Goal: Task Accomplishment & Management: Manage account settings

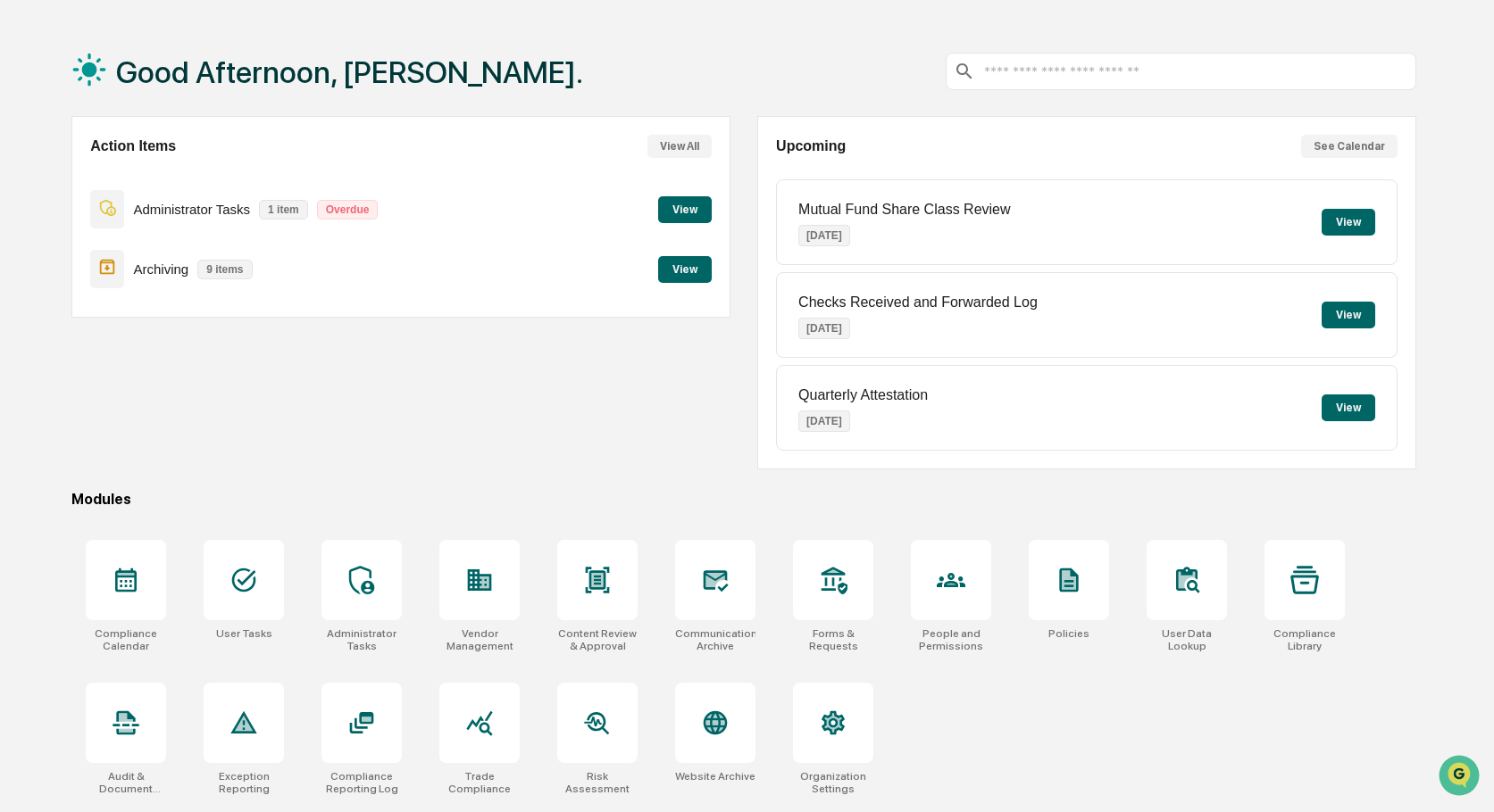
scroll to position [85, 0]
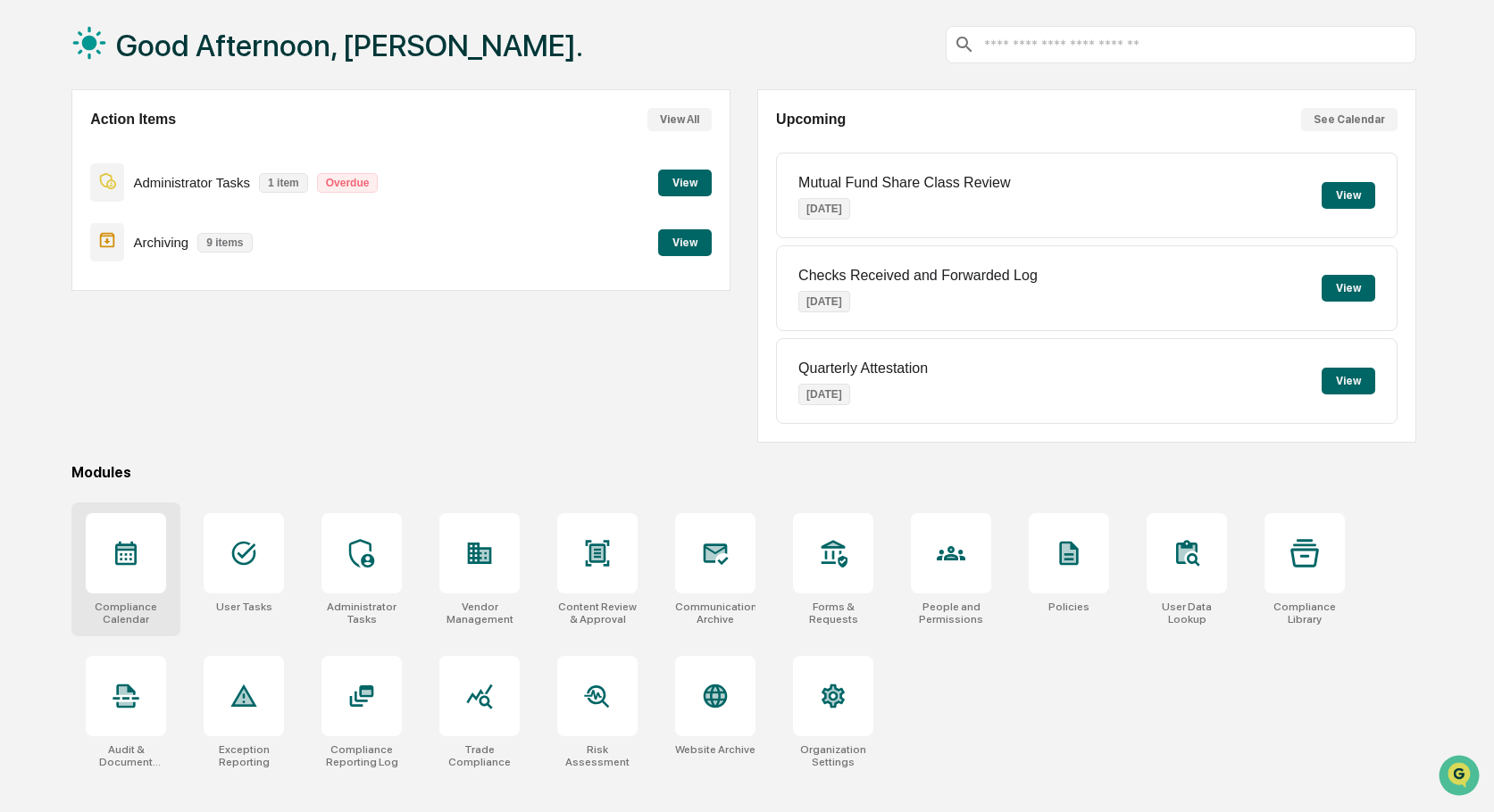
click at [130, 536] on div at bounding box center [125, 553] width 80 height 80
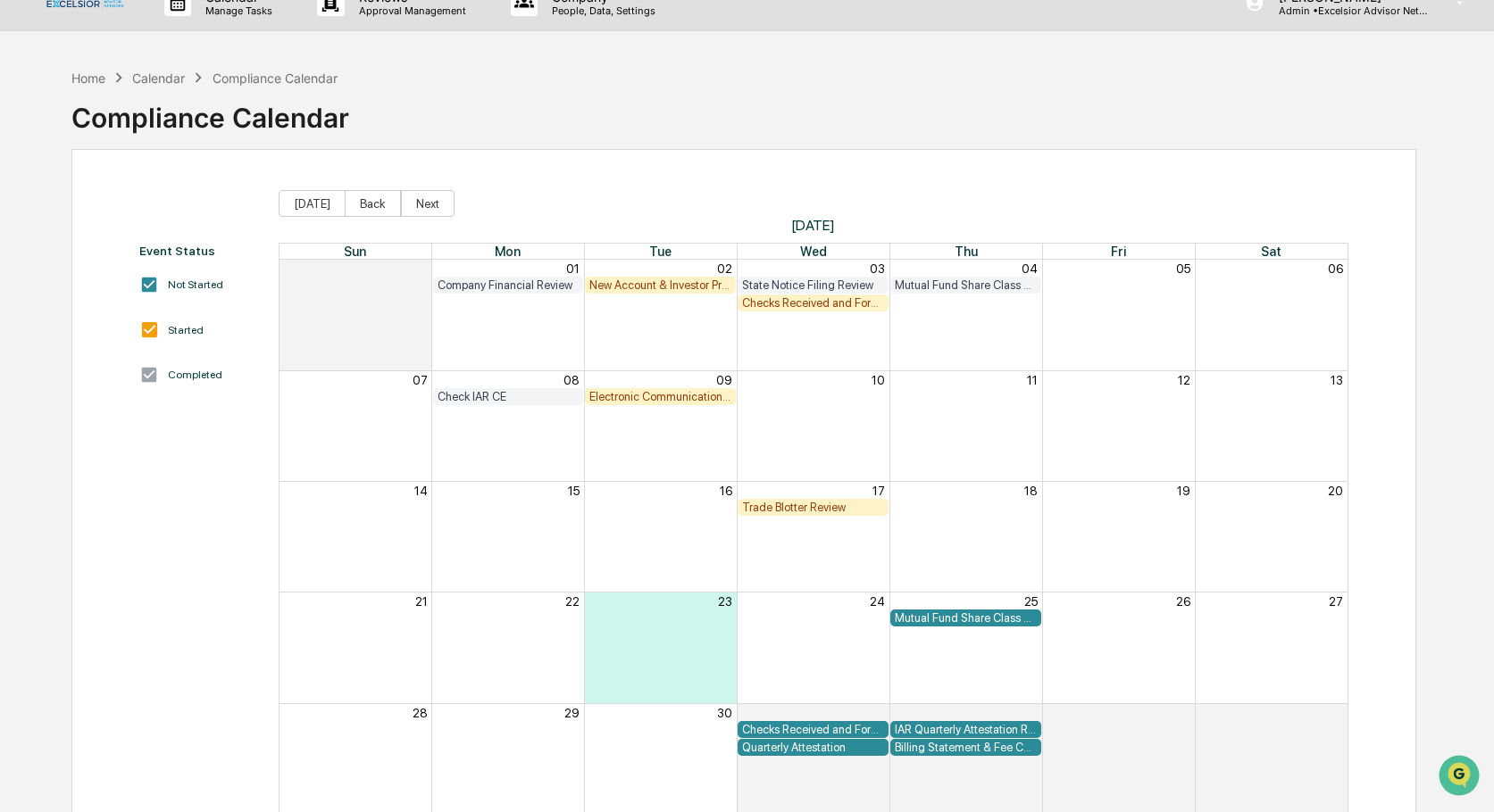
scroll to position [21, 0]
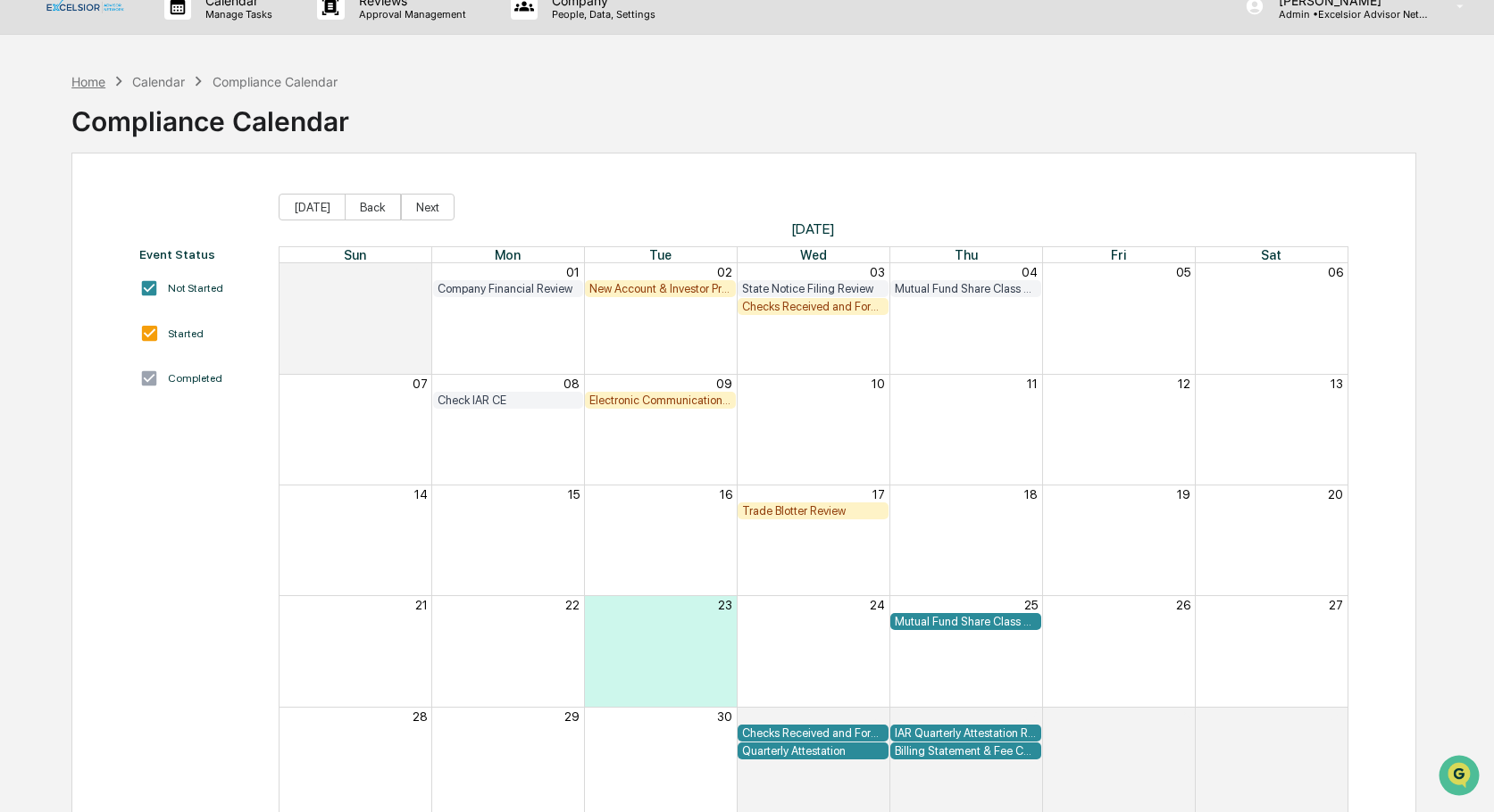
click at [80, 80] on div "Home" at bounding box center [88, 82] width 34 height 16
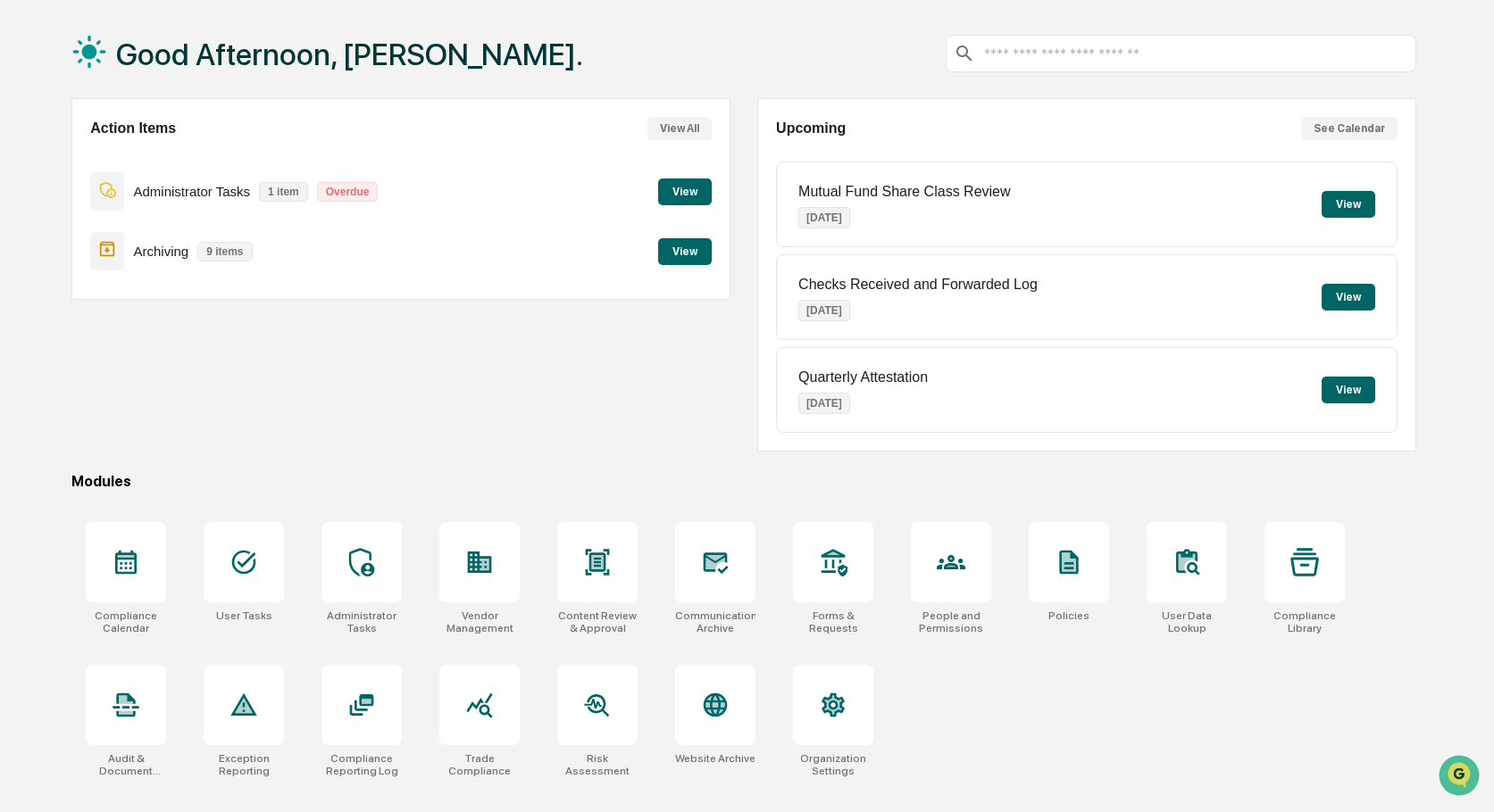
scroll to position [85, 0]
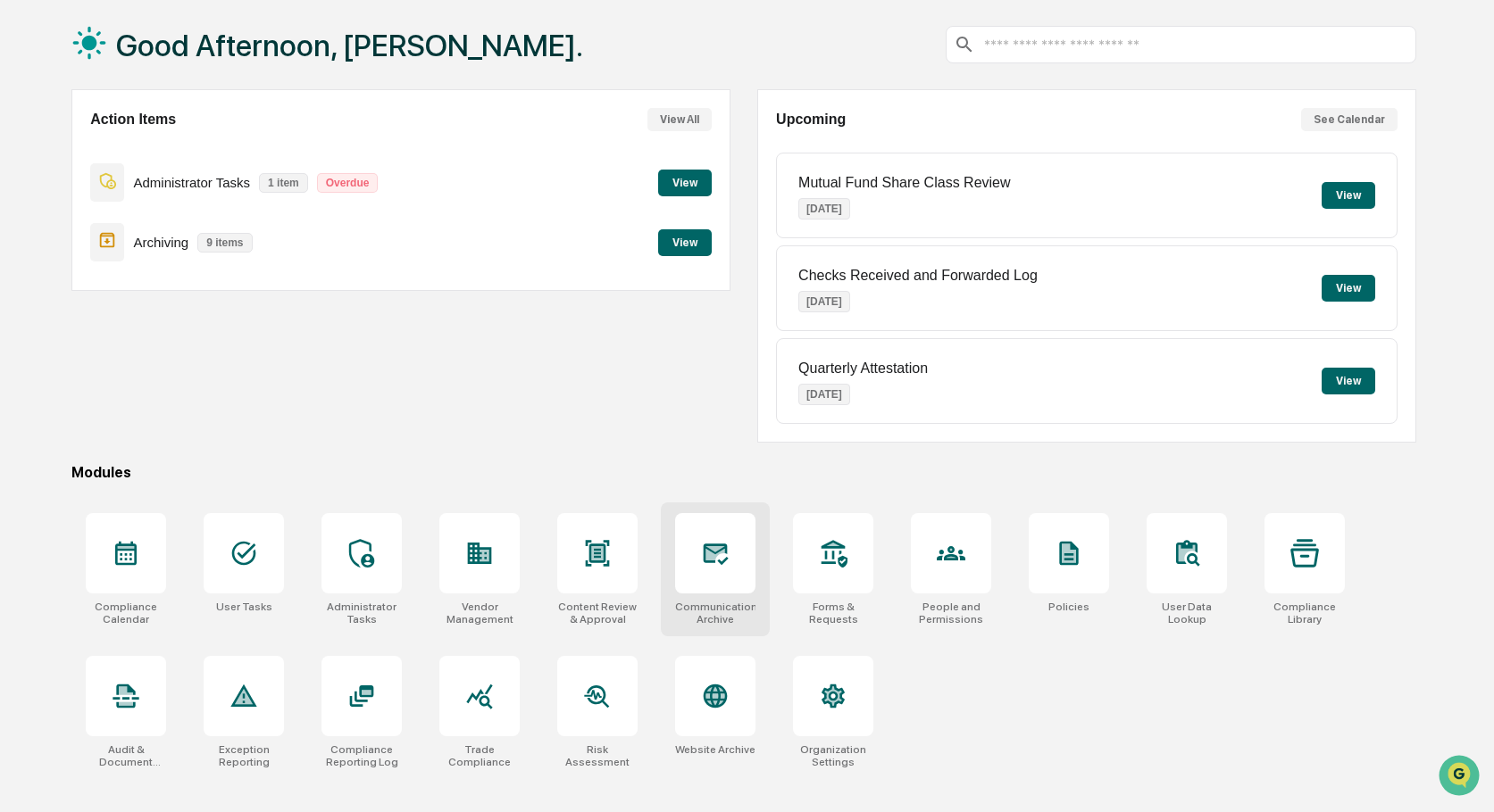
click at [710, 557] on icon at bounding box center [716, 554] width 18 height 15
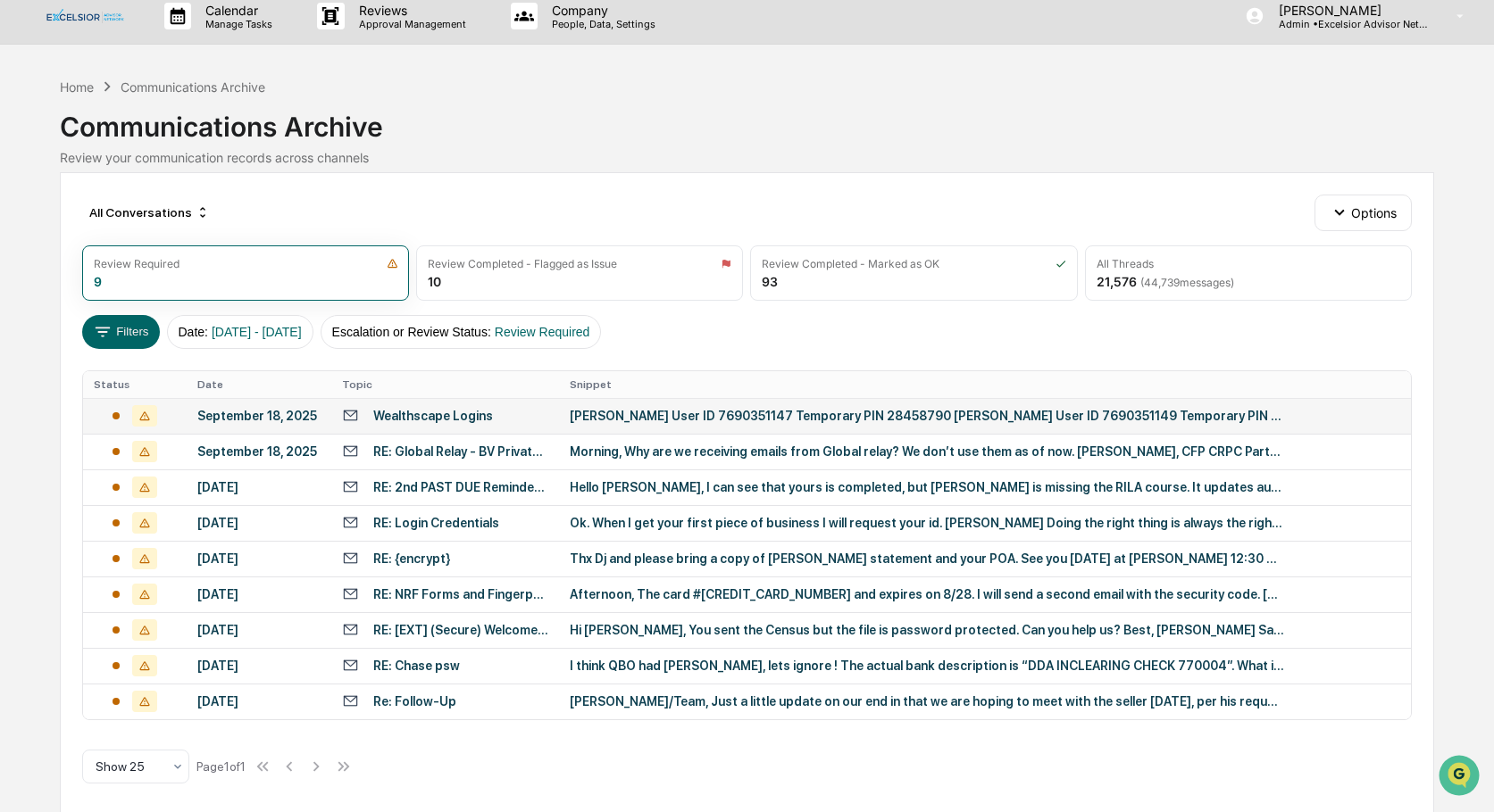
scroll to position [21, 0]
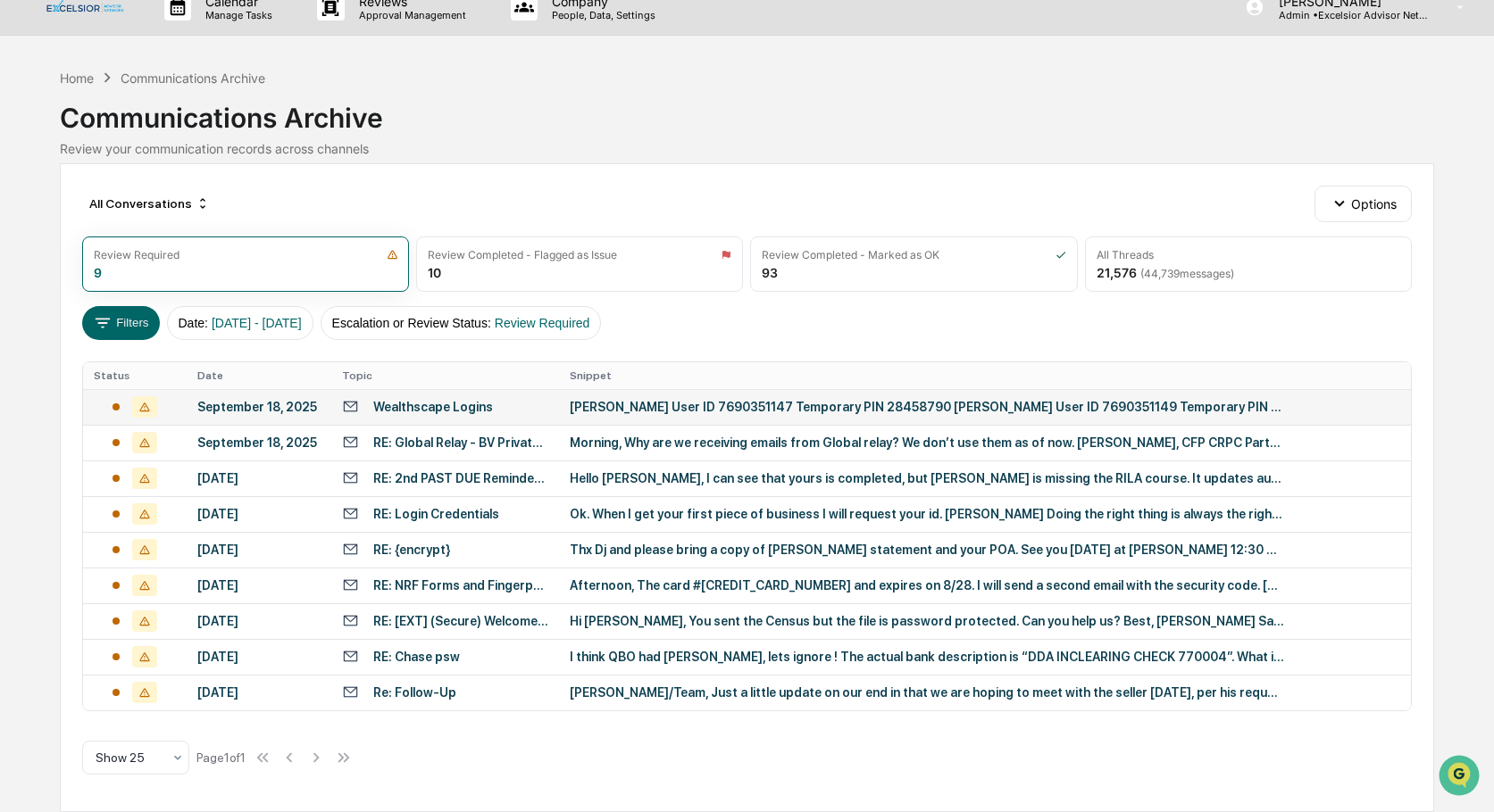
click at [424, 406] on div "Wealthscape Logins" at bounding box center [433, 407] width 119 height 15
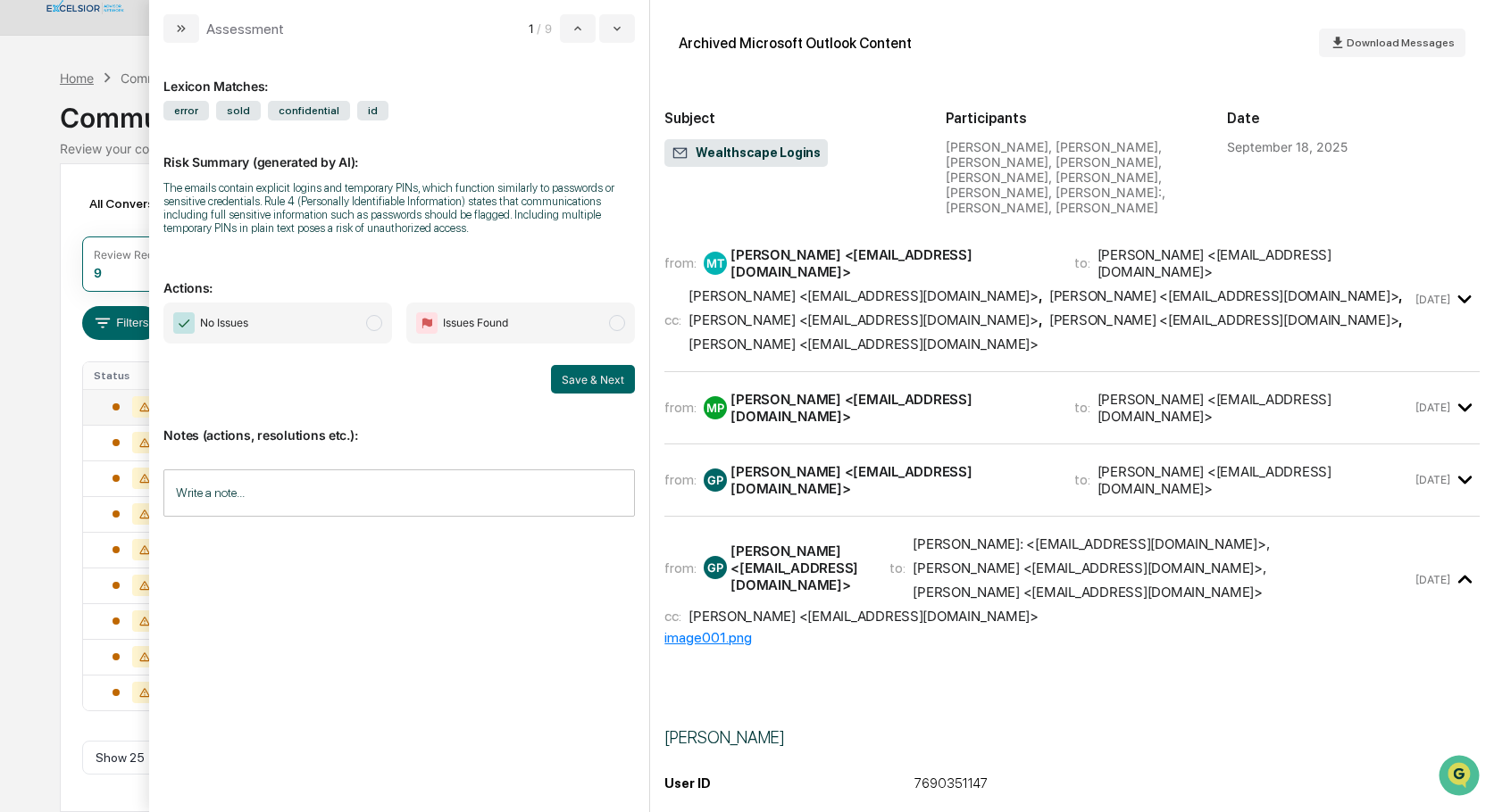
click at [85, 77] on div "Home" at bounding box center [76, 78] width 34 height 16
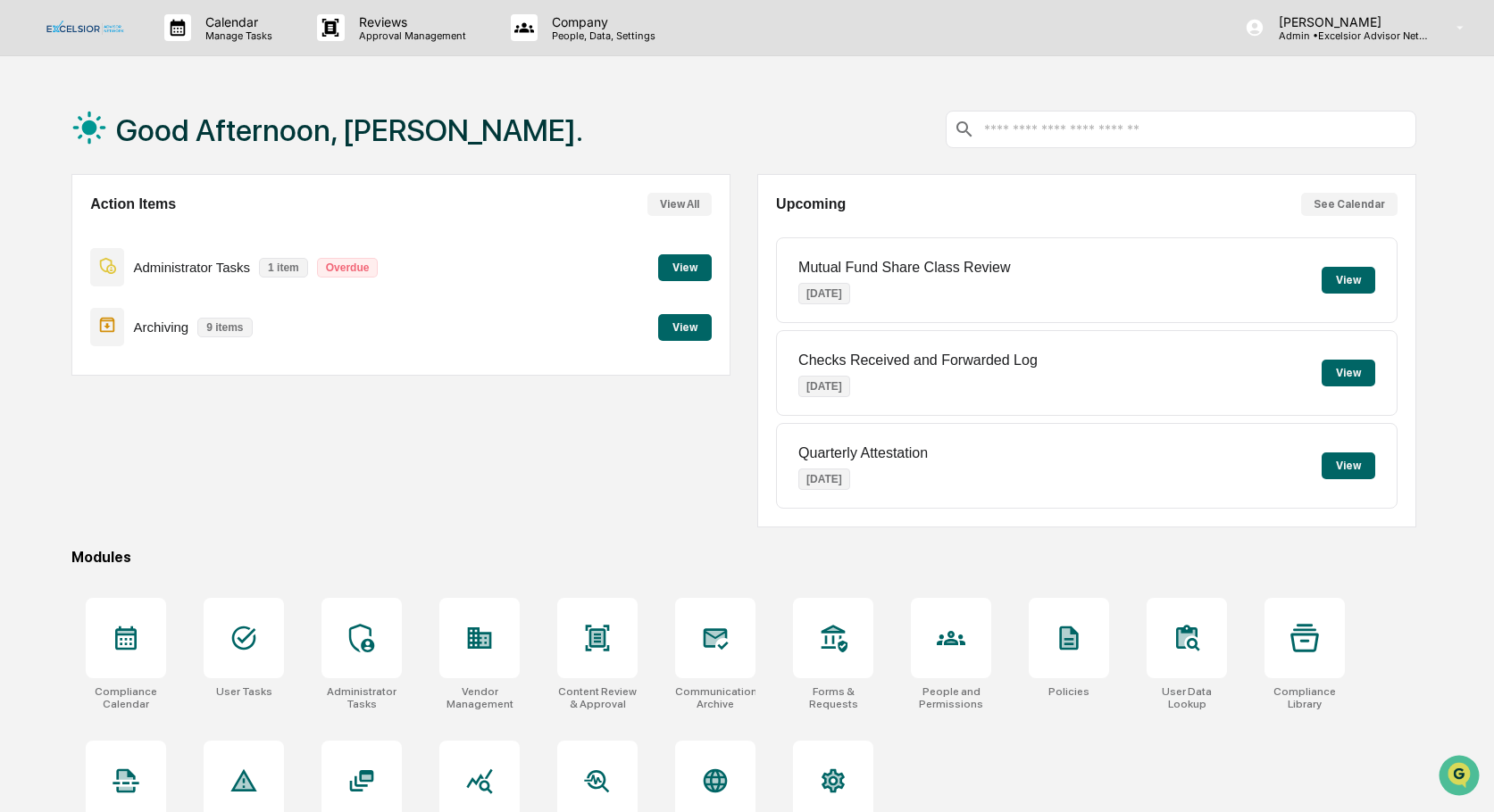
click at [554, 515] on div "Action Items View All Administrator Tasks 1 item Overdue View Archiving 9 items…" at bounding box center [401, 351] width 659 height 354
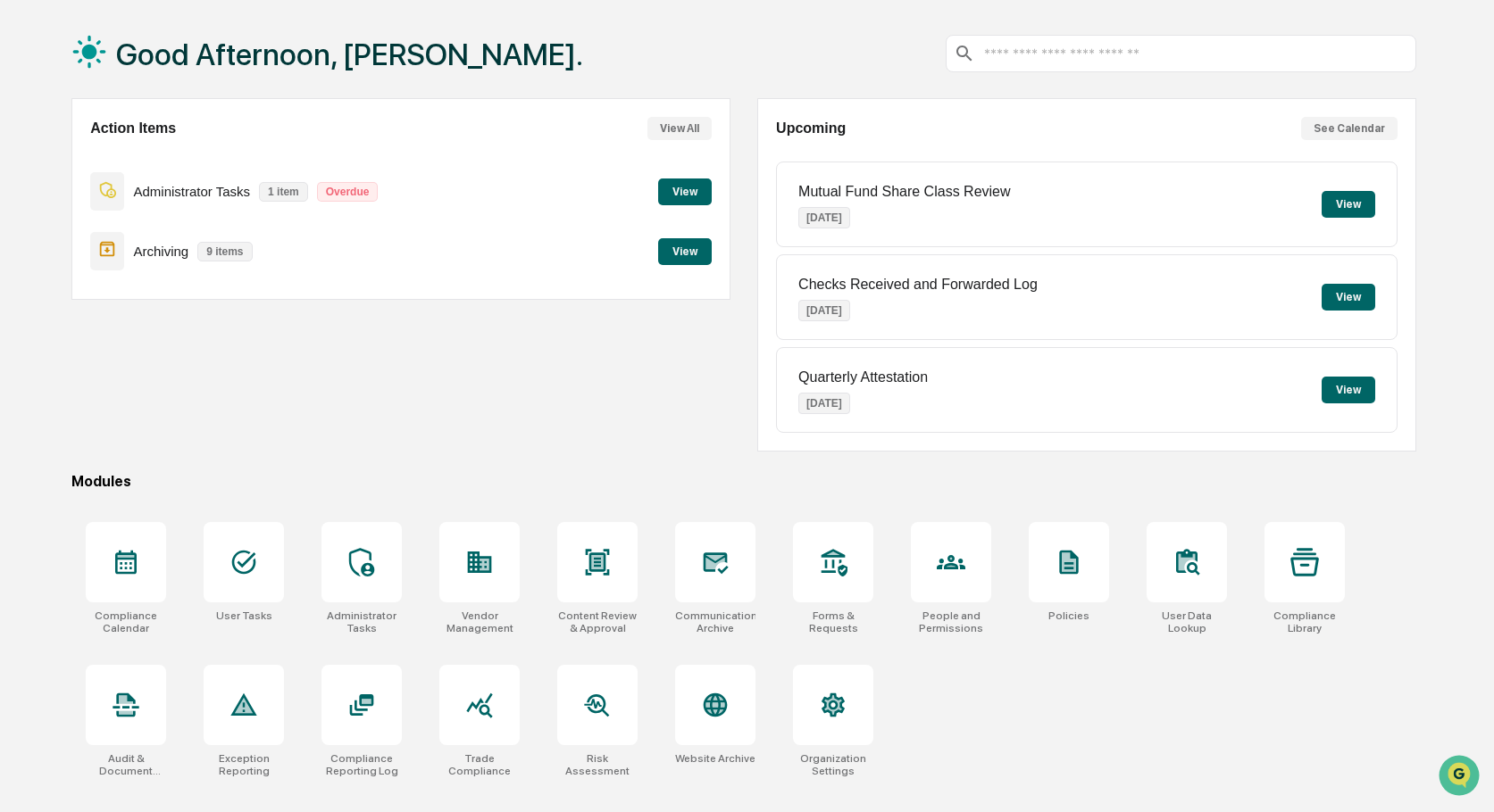
scroll to position [85, 0]
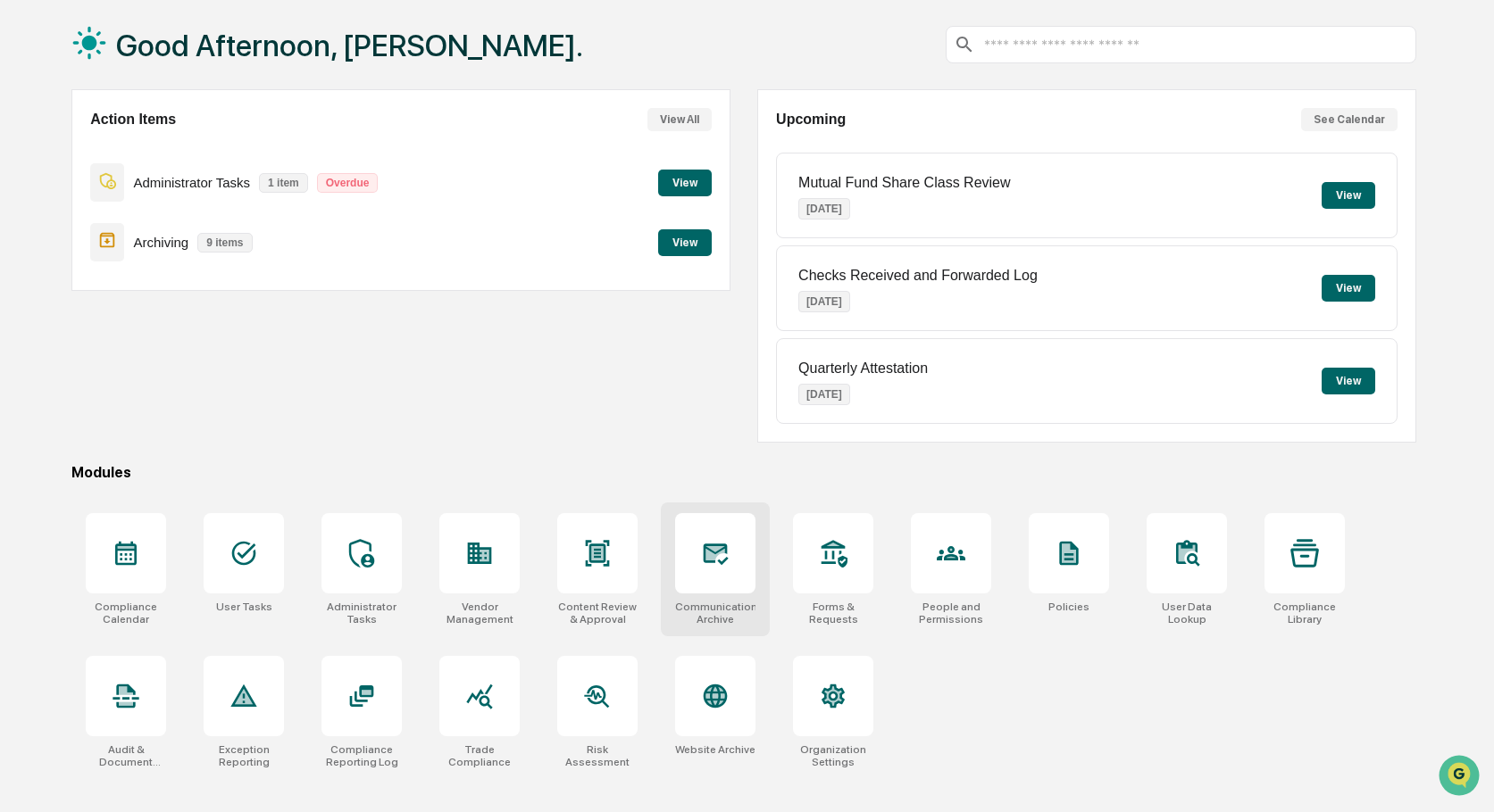
click at [723, 557] on icon at bounding box center [715, 553] width 28 height 28
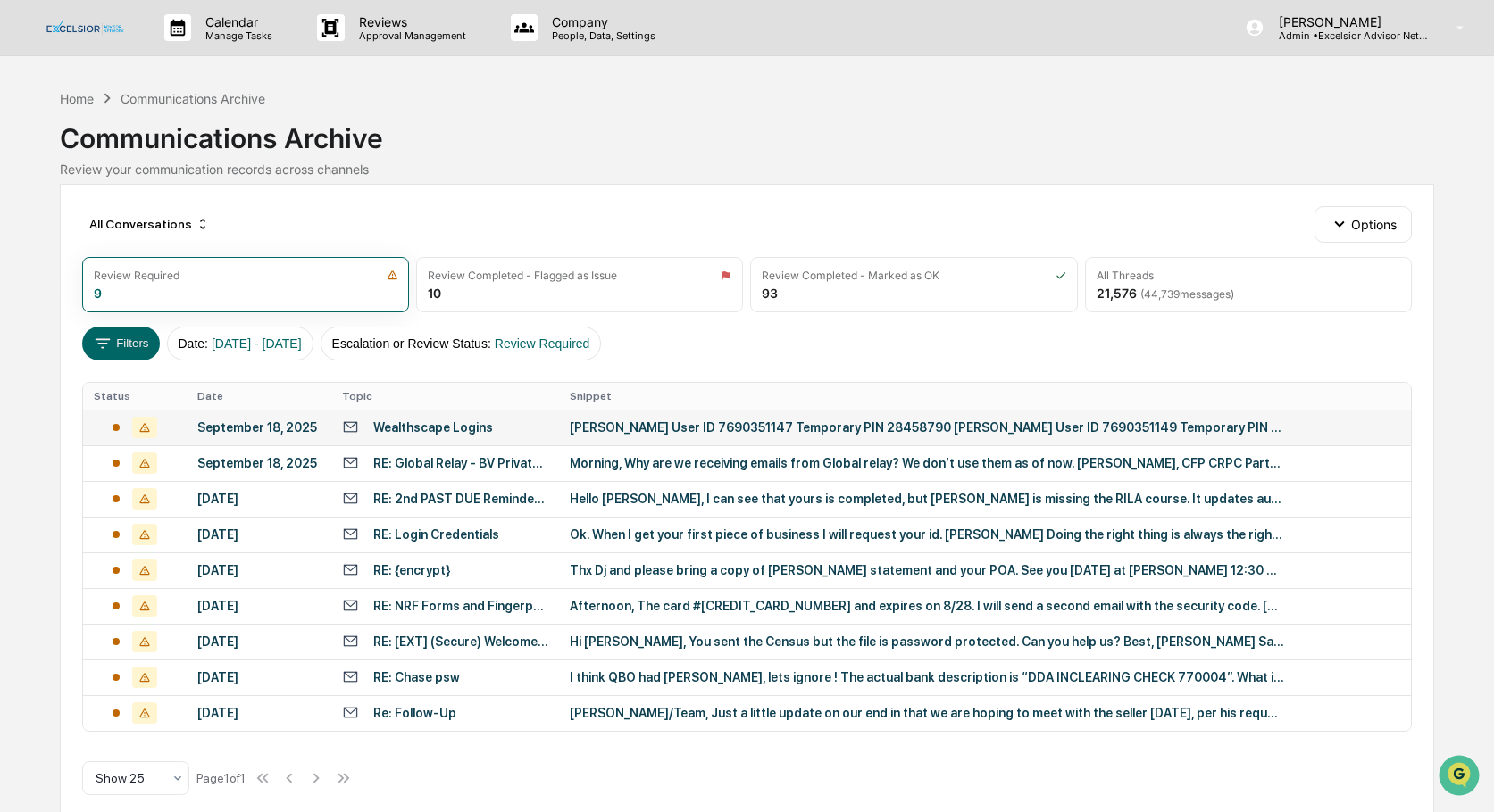
click at [393, 431] on div "Wealthscape Logins" at bounding box center [433, 428] width 119 height 15
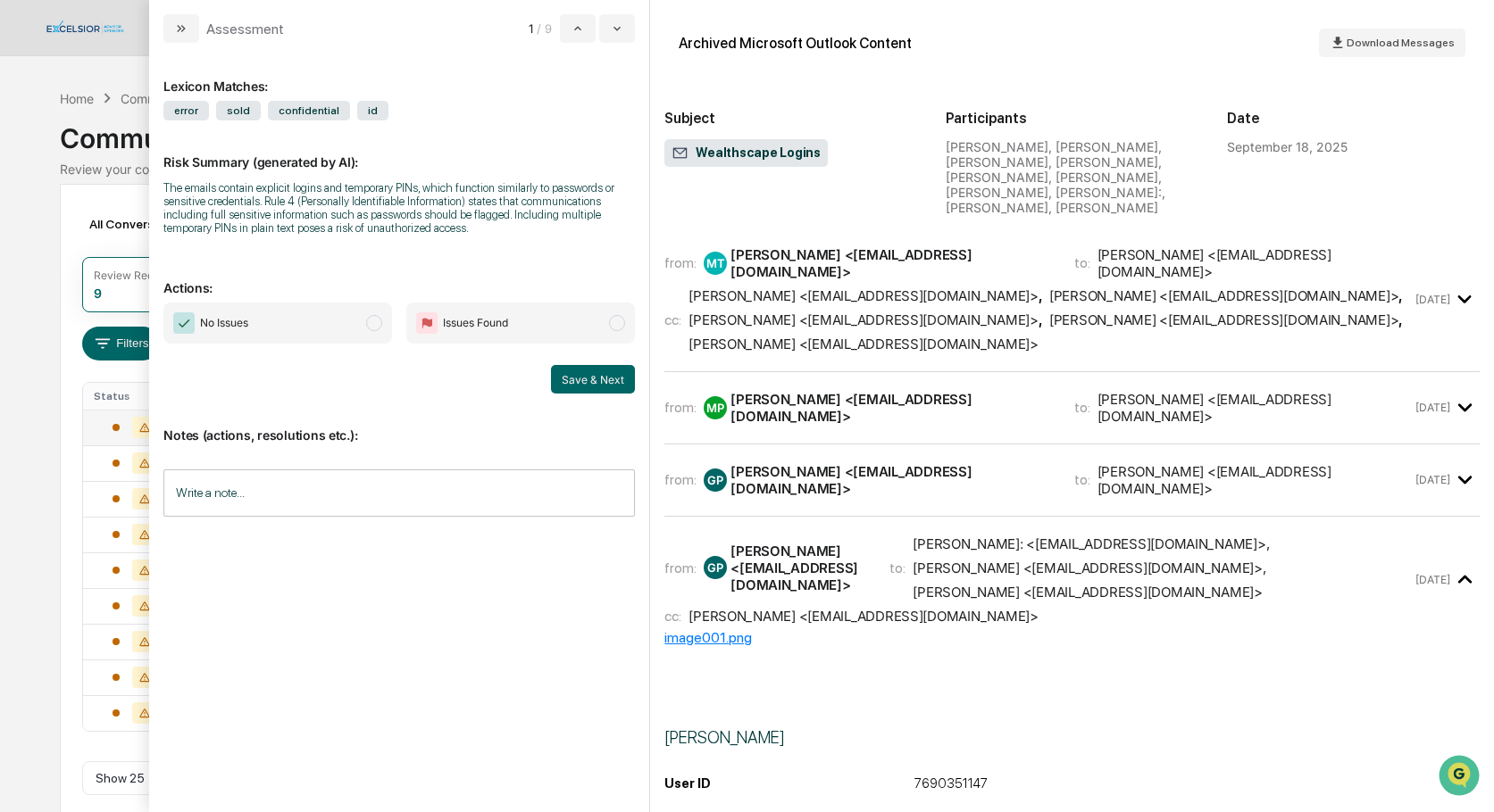
click at [815, 246] on div "[PERSON_NAME] <[EMAIL_ADDRESS][DOMAIN_NAME]>" at bounding box center [891, 263] width 322 height 34
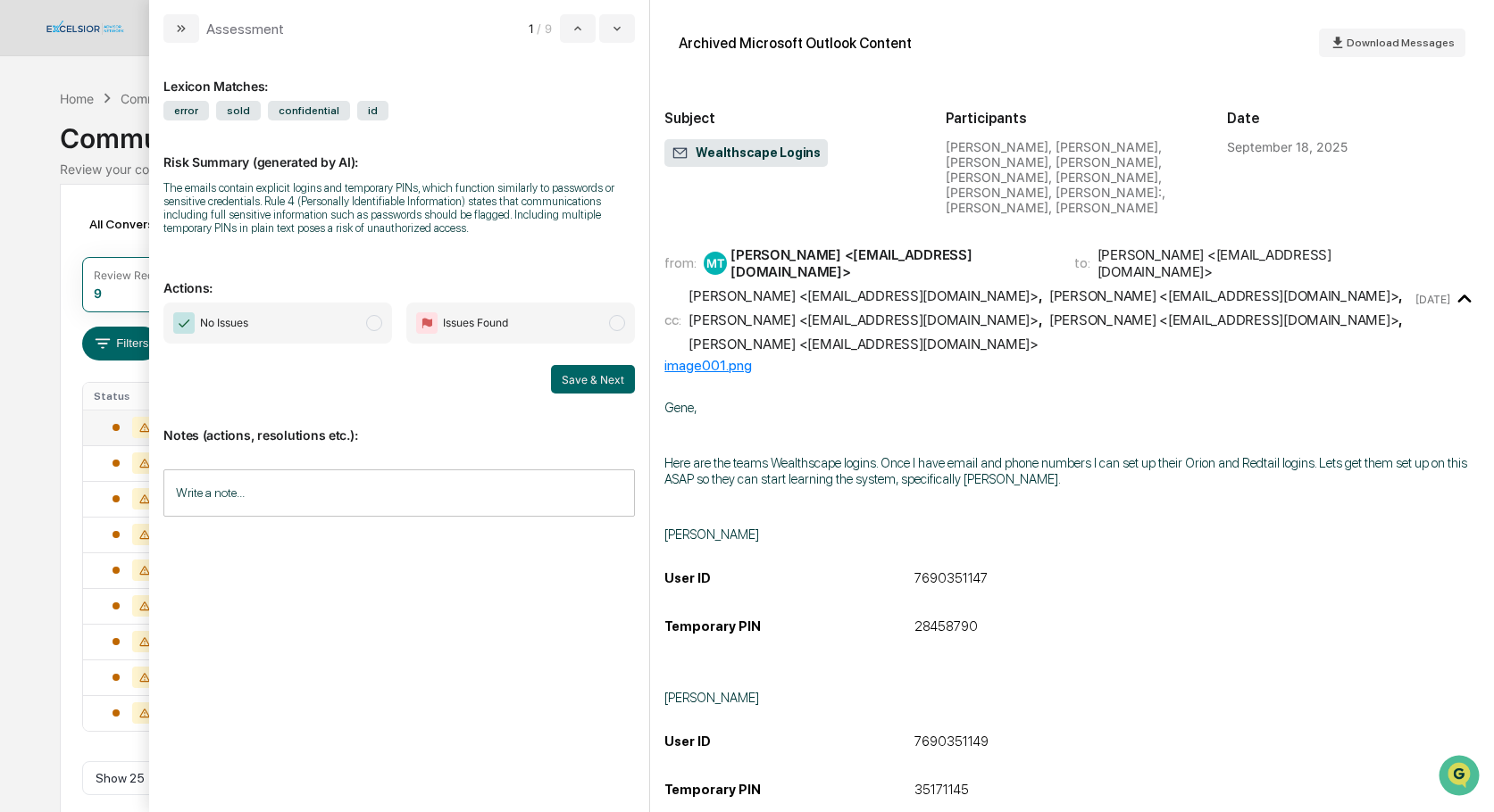
click at [371, 332] on span "modal" at bounding box center [373, 322] width 16 height 16
click at [191, 509] on input "Write a note..." at bounding box center [399, 493] width 471 height 48
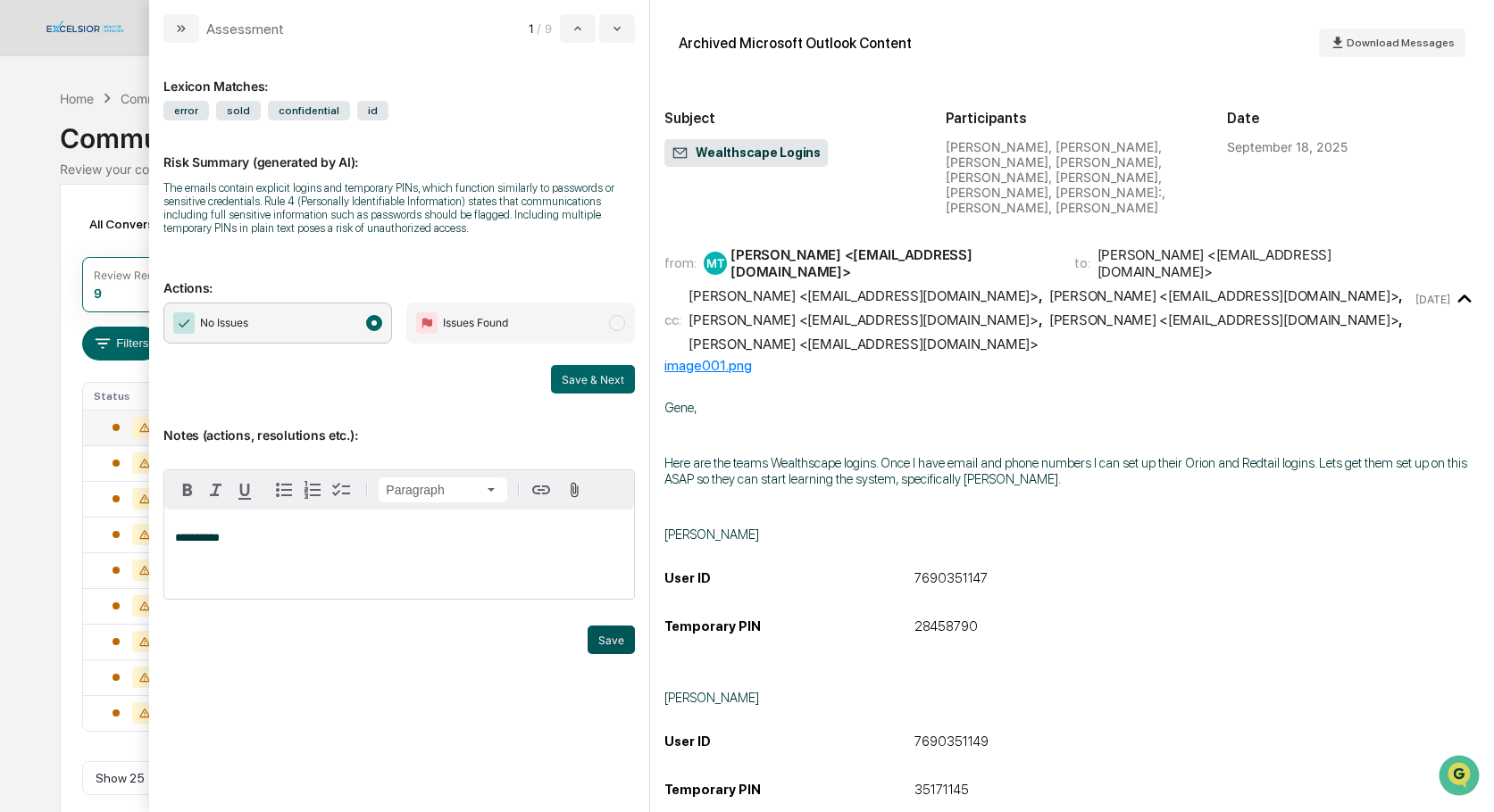
click at [601, 654] on button "Save" at bounding box center [612, 639] width 48 height 28
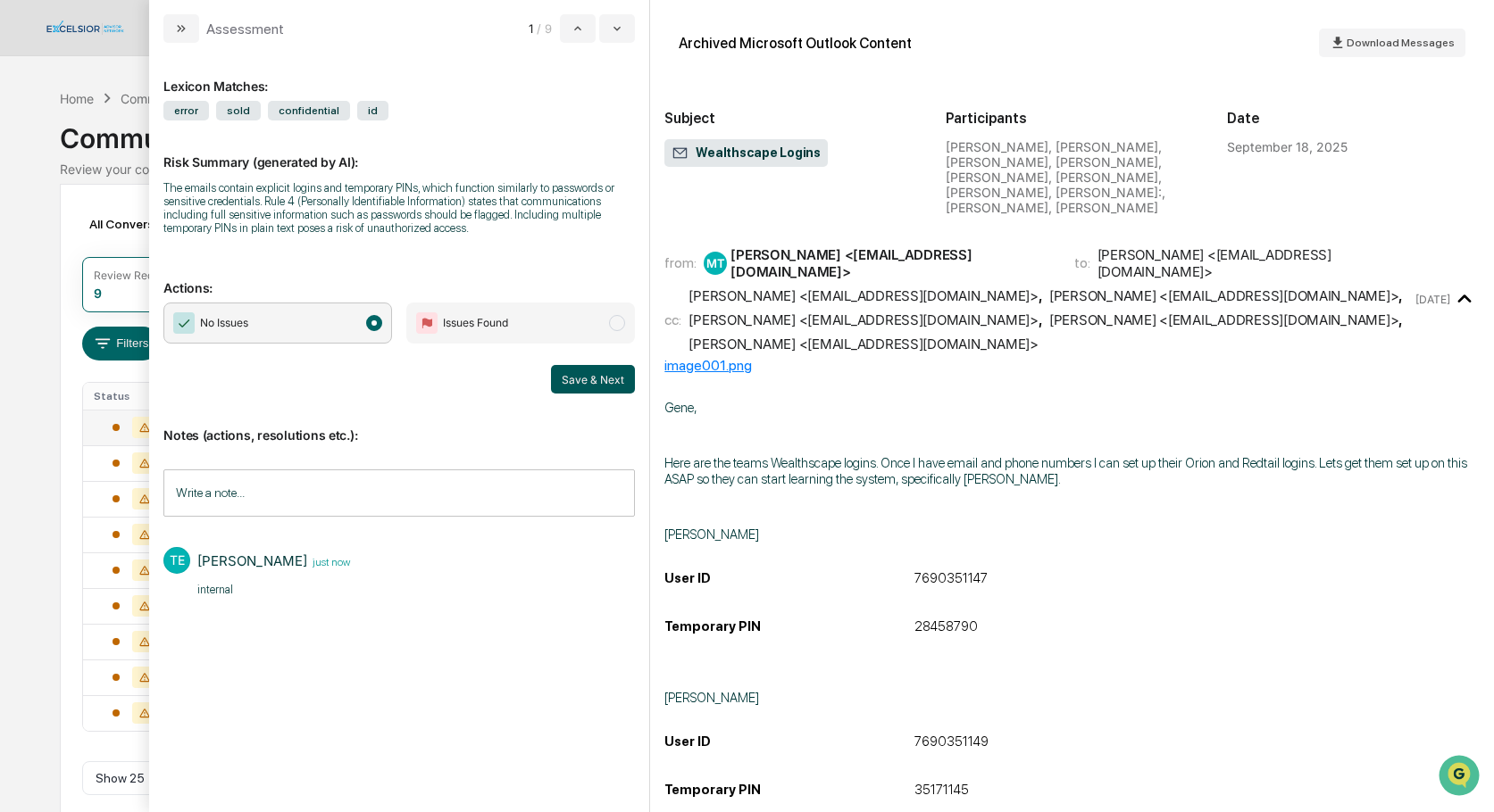
click at [594, 394] on button "Save & Next" at bounding box center [593, 379] width 84 height 28
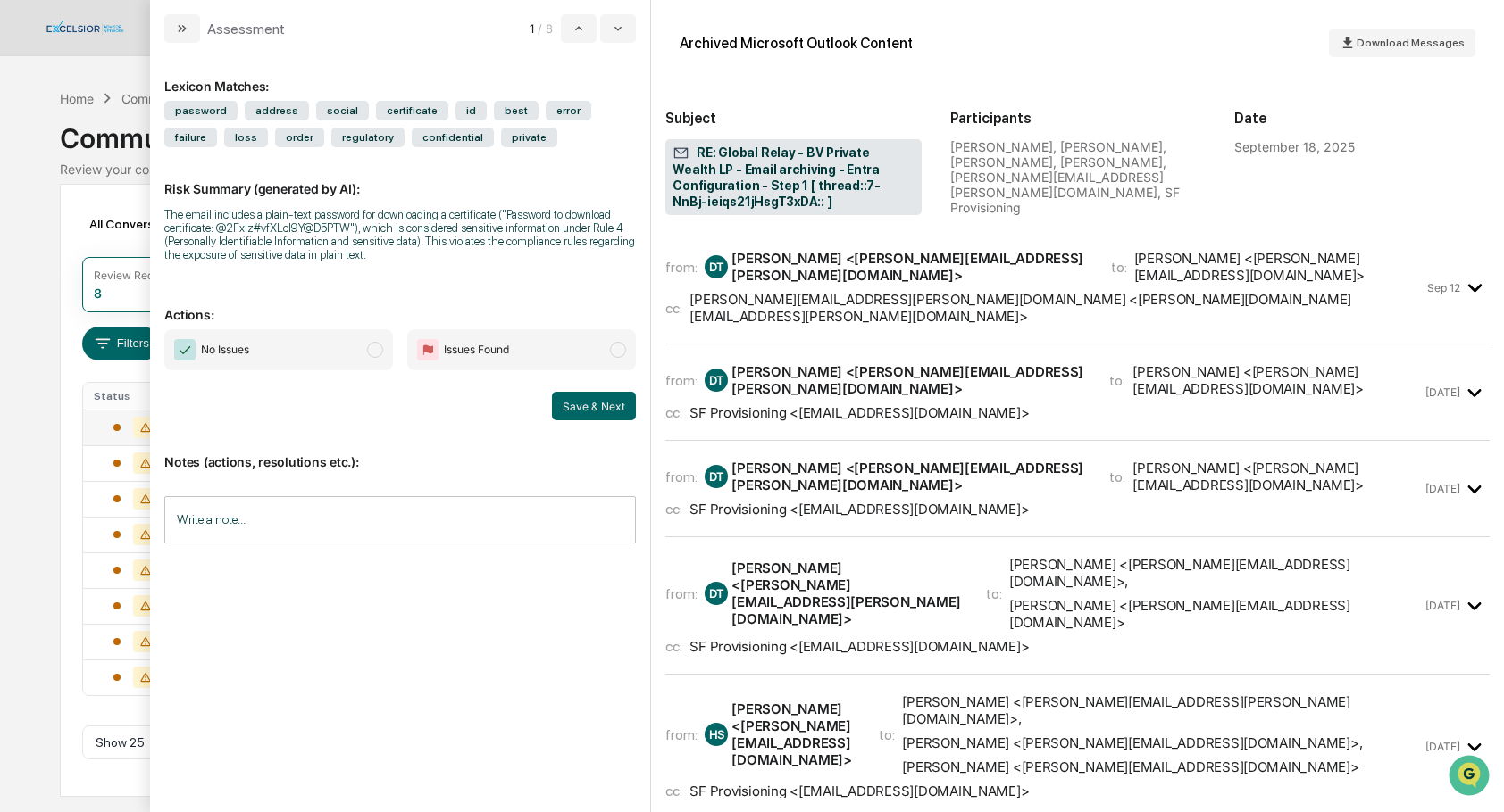
click at [842, 291] on div "[PERSON_NAME][EMAIL_ADDRESS][PERSON_NAME][DOMAIN_NAME] <[PERSON_NAME][DOMAIN_NA…" at bounding box center [1056, 308] width 734 height 34
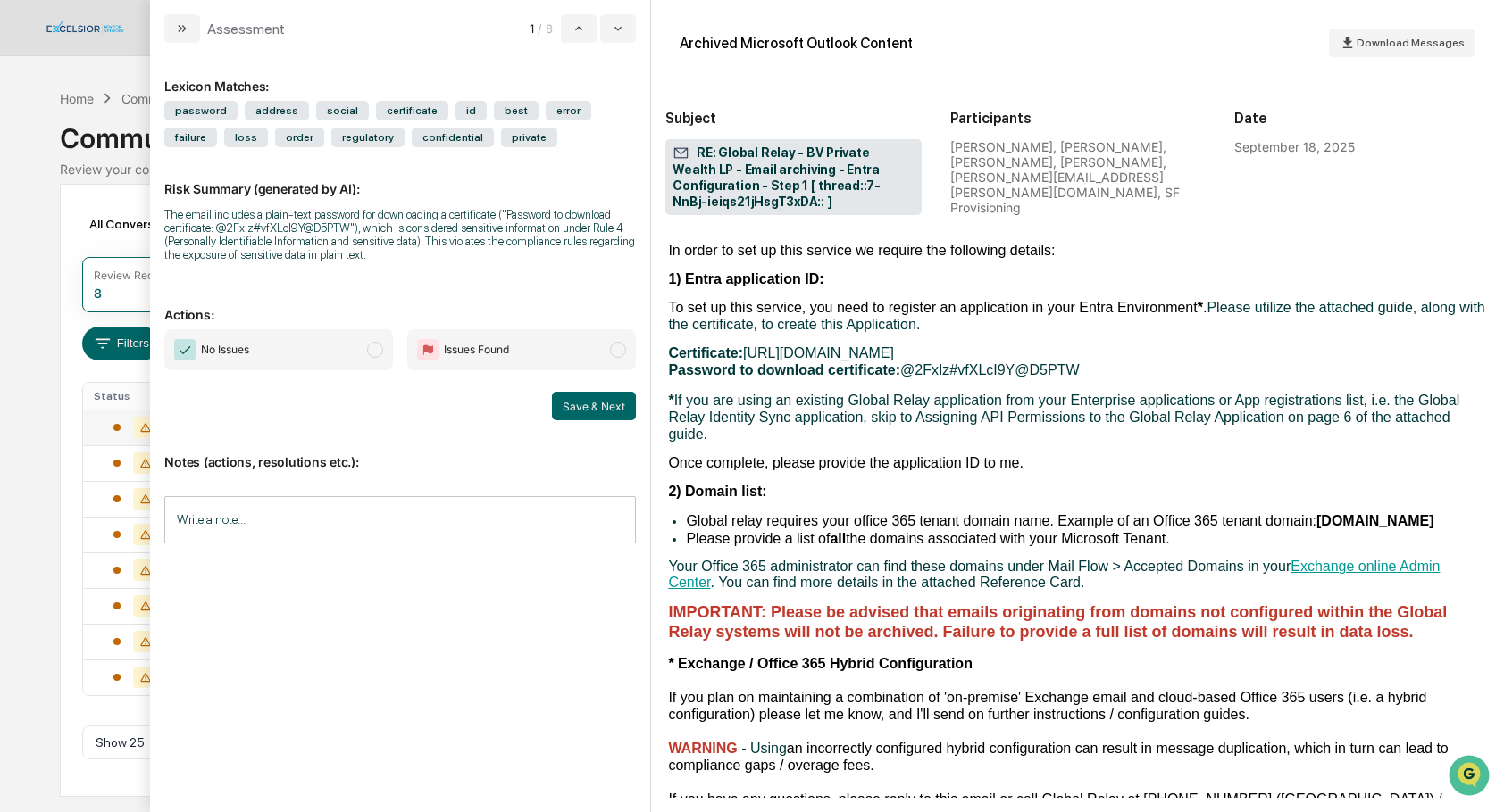
scroll to position [302, 0]
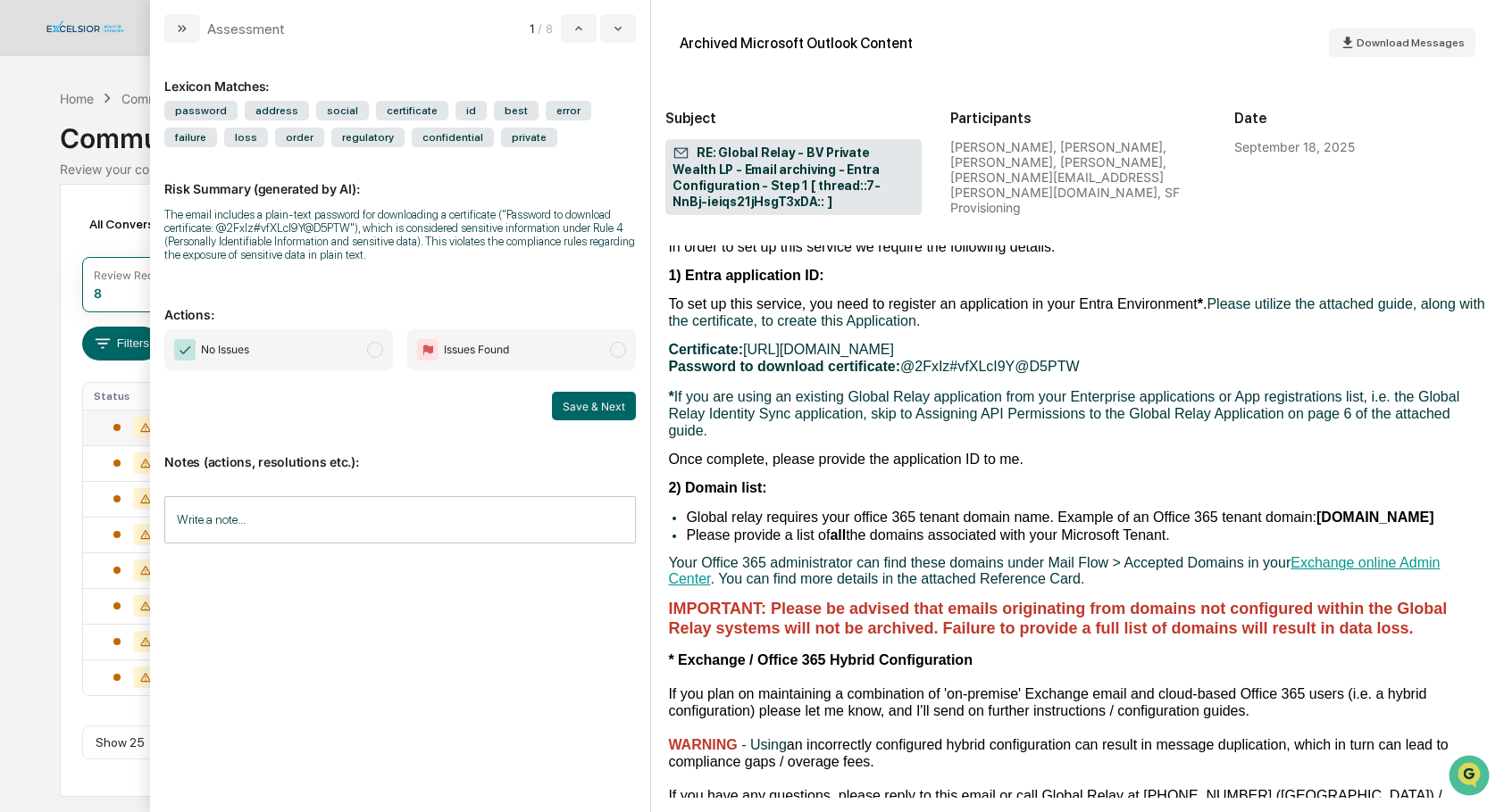
click at [378, 355] on span "modal" at bounding box center [374, 349] width 16 height 16
click at [571, 412] on button "Save & Next" at bounding box center [594, 406] width 84 height 28
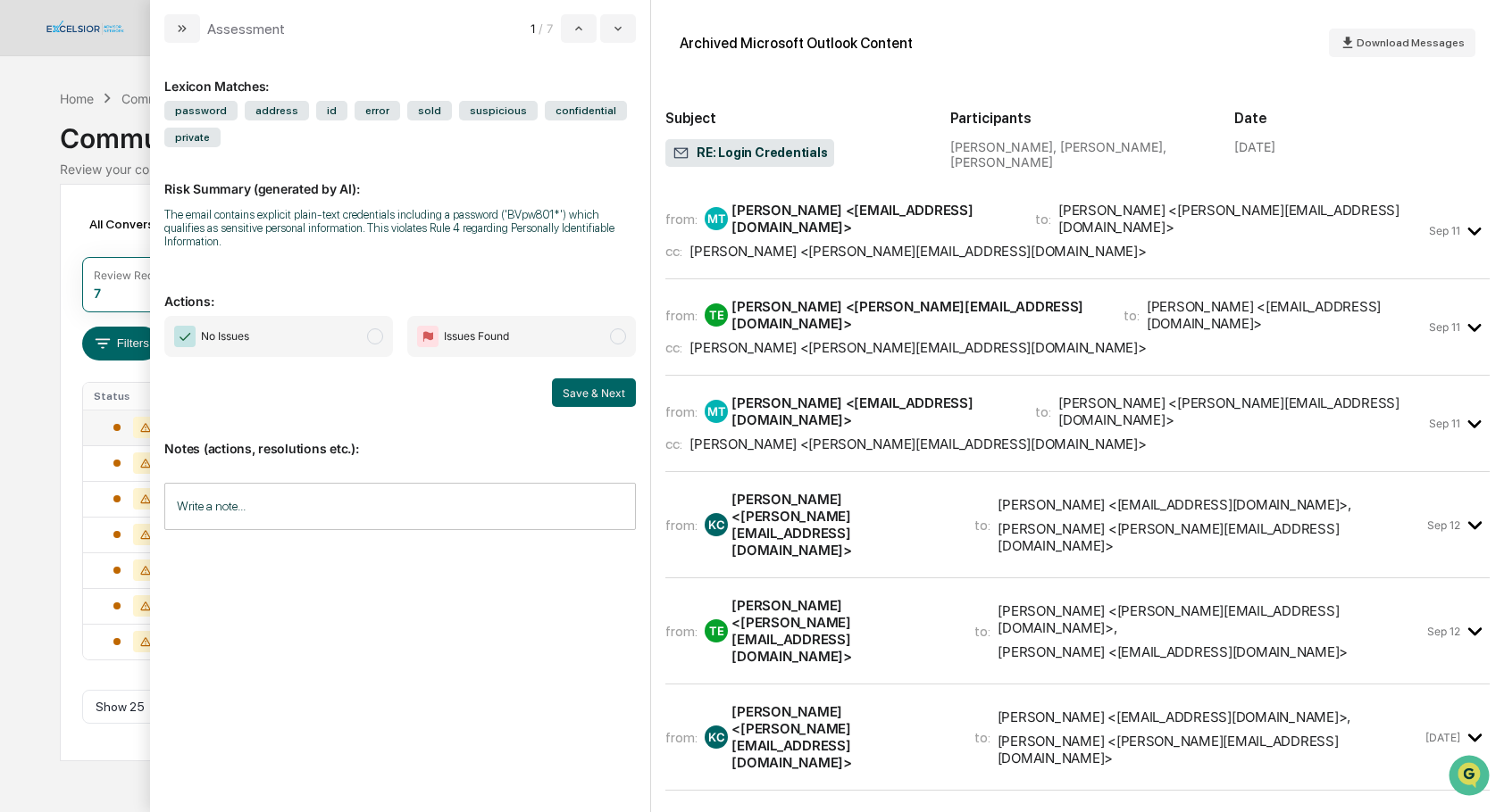
click at [766, 242] on div "[PERSON_NAME] <[PERSON_NAME][EMAIL_ADDRESS][DOMAIN_NAME]>" at bounding box center [917, 251] width 457 height 17
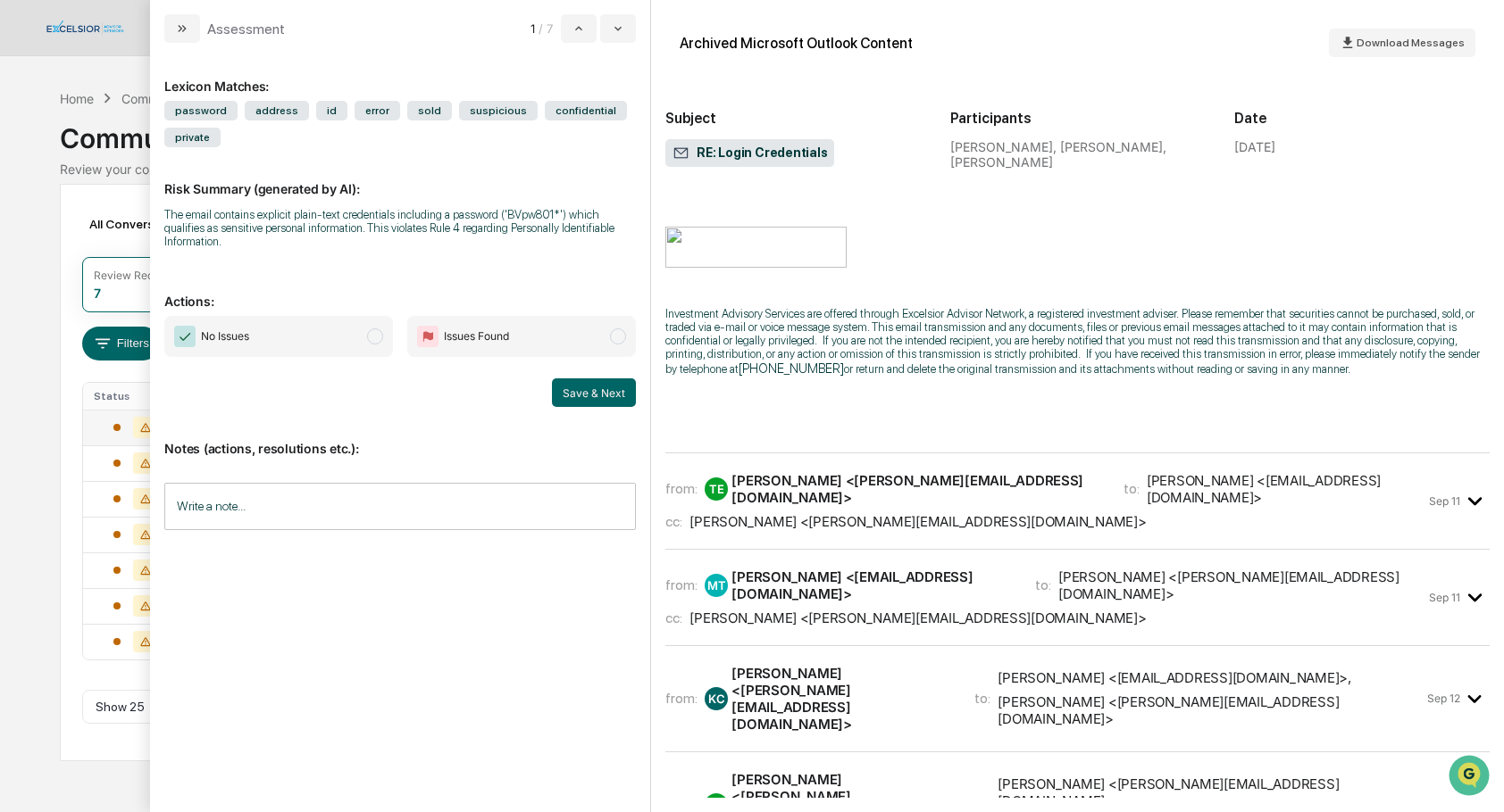
click at [847, 504] on div "TE [PERSON_NAME] <[PERSON_NAME][EMAIL_ADDRESS][DOMAIN_NAME]>" at bounding box center [903, 489] width 397 height 34
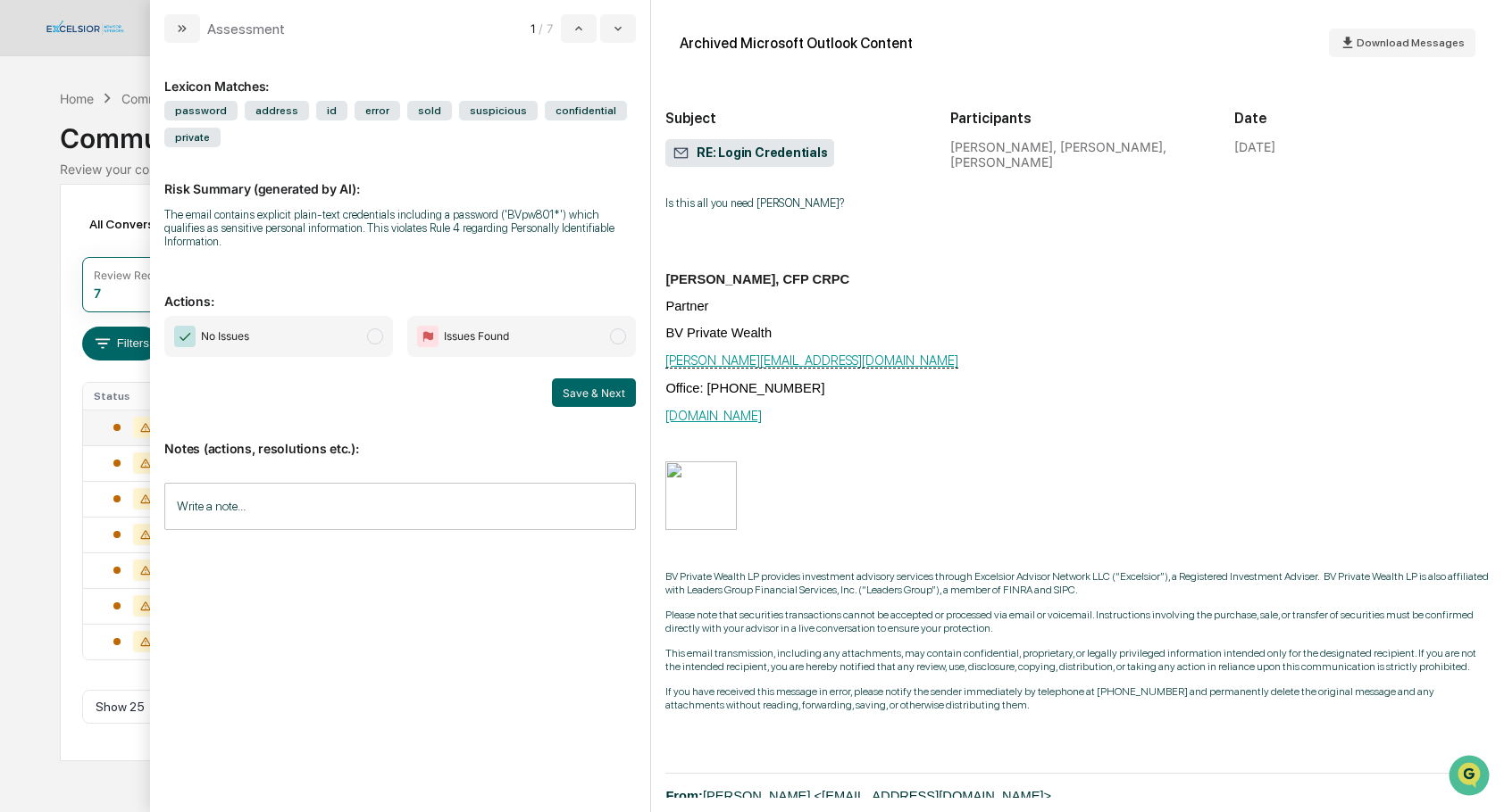
scroll to position [1023, 0]
click at [259, 503] on input "Write a note..." at bounding box center [400, 507] width 471 height 48
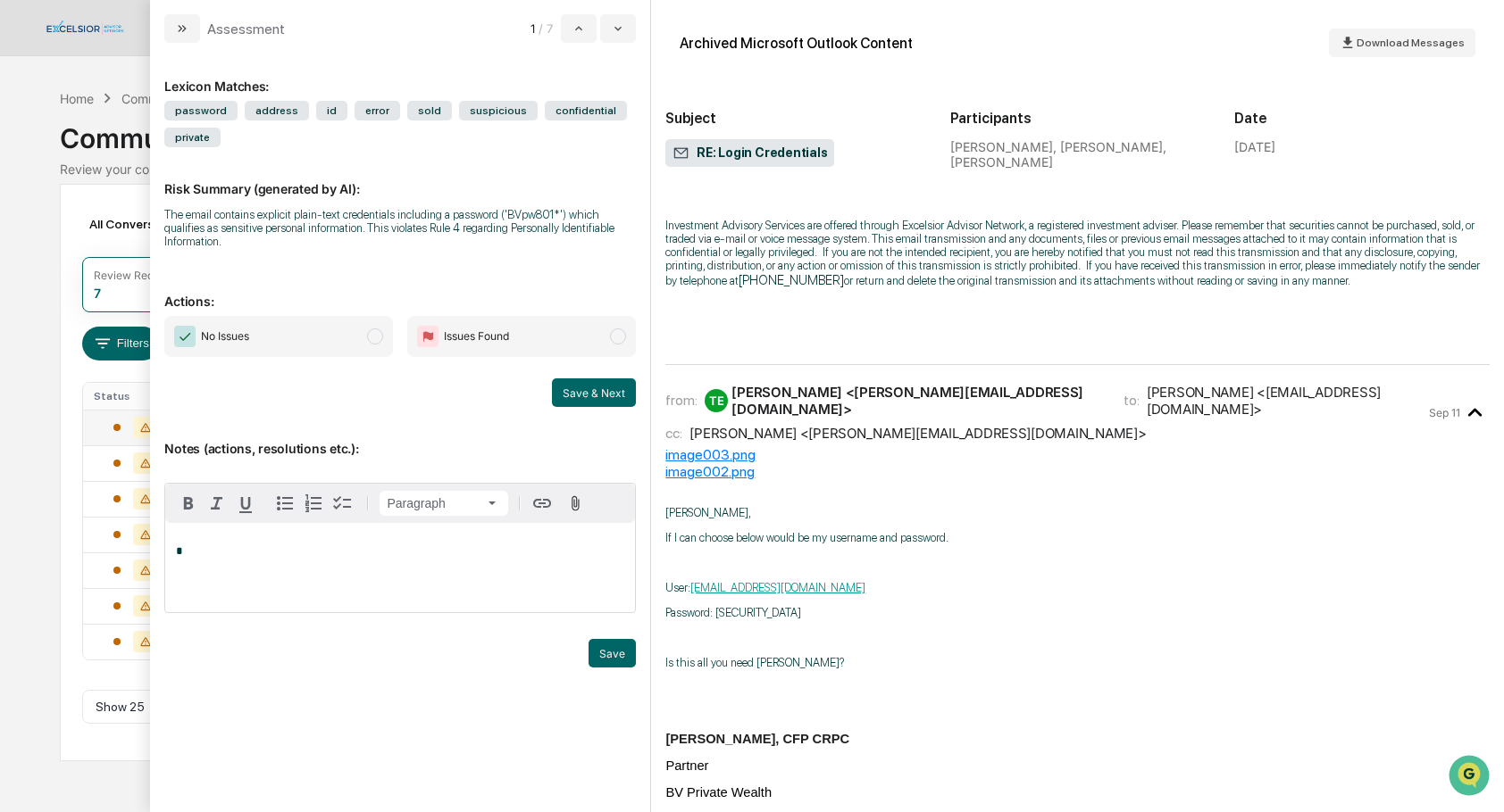
scroll to position [563, 0]
click at [414, 446] on p "Notes (actions, resolutions etc.):" at bounding box center [400, 438] width 471 height 37
click at [621, 338] on span "modal" at bounding box center [617, 336] width 16 height 16
click at [247, 564] on div "*" at bounding box center [400, 568] width 469 height 89
click at [375, 341] on span "modal" at bounding box center [374, 336] width 16 height 16
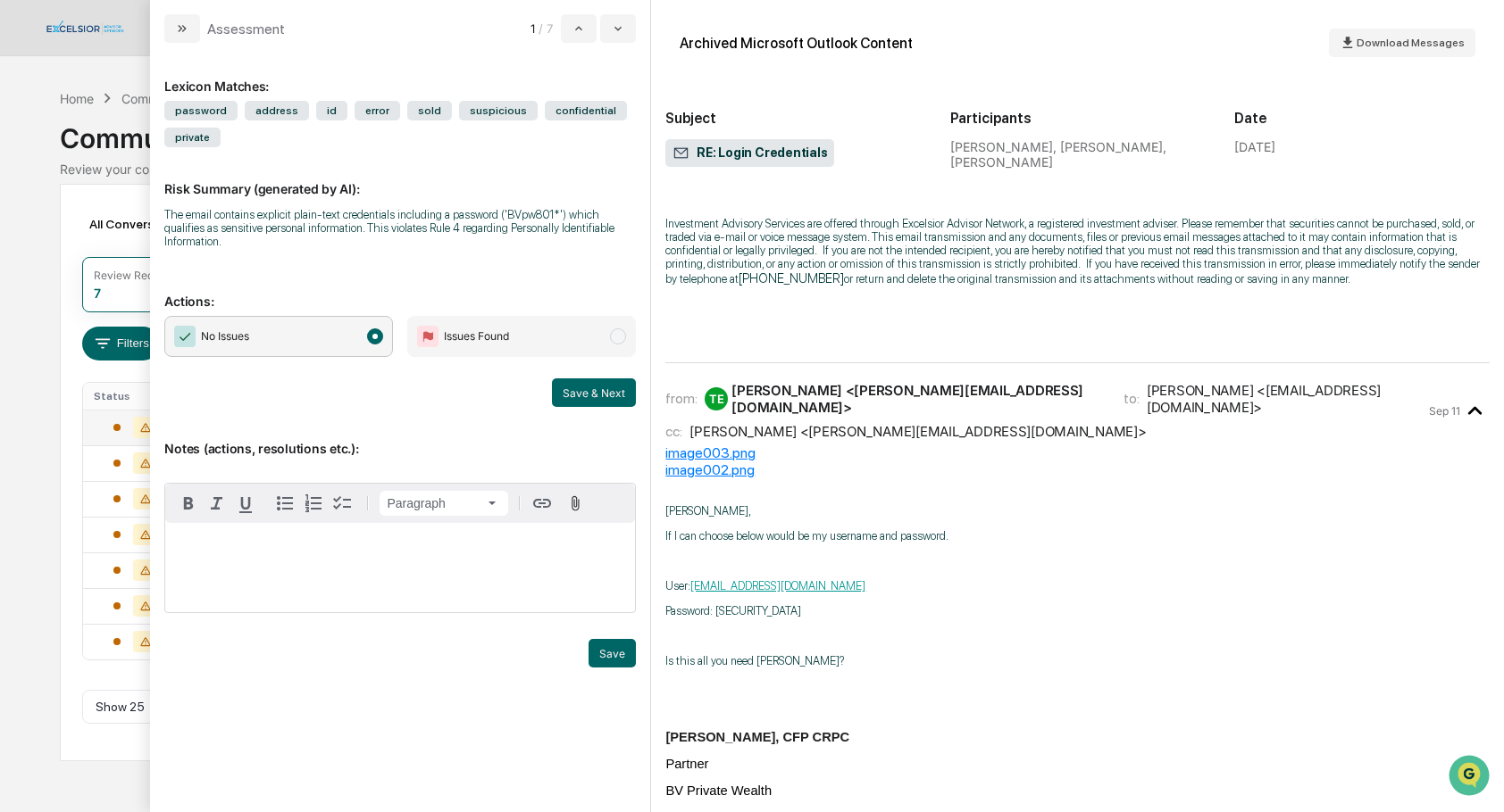
click at [192, 549] on p "modal" at bounding box center [400, 552] width 448 height 13
click at [607, 650] on button "Save" at bounding box center [613, 653] width 48 height 28
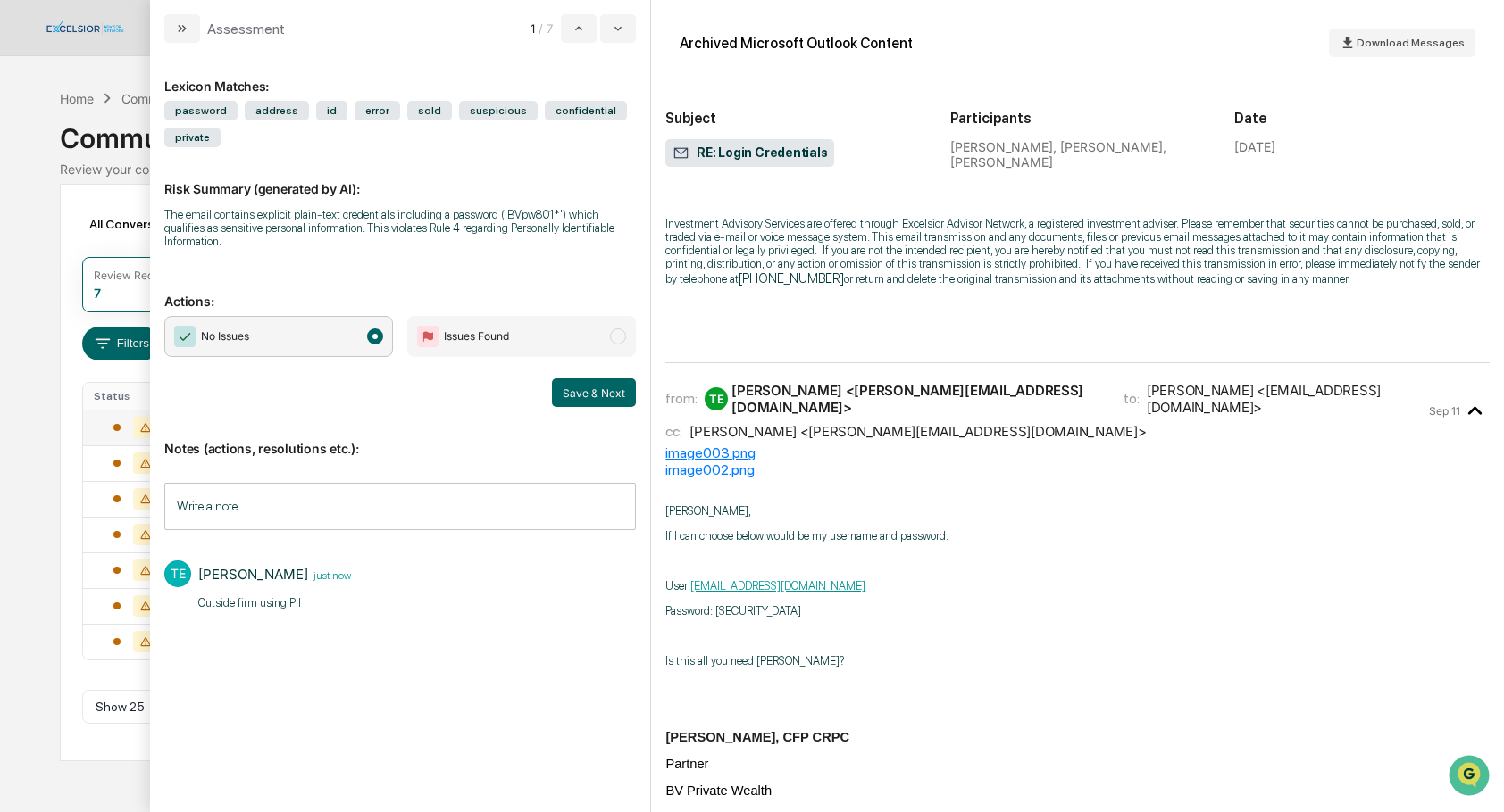
click at [595, 397] on button "Save & Next" at bounding box center [594, 392] width 84 height 28
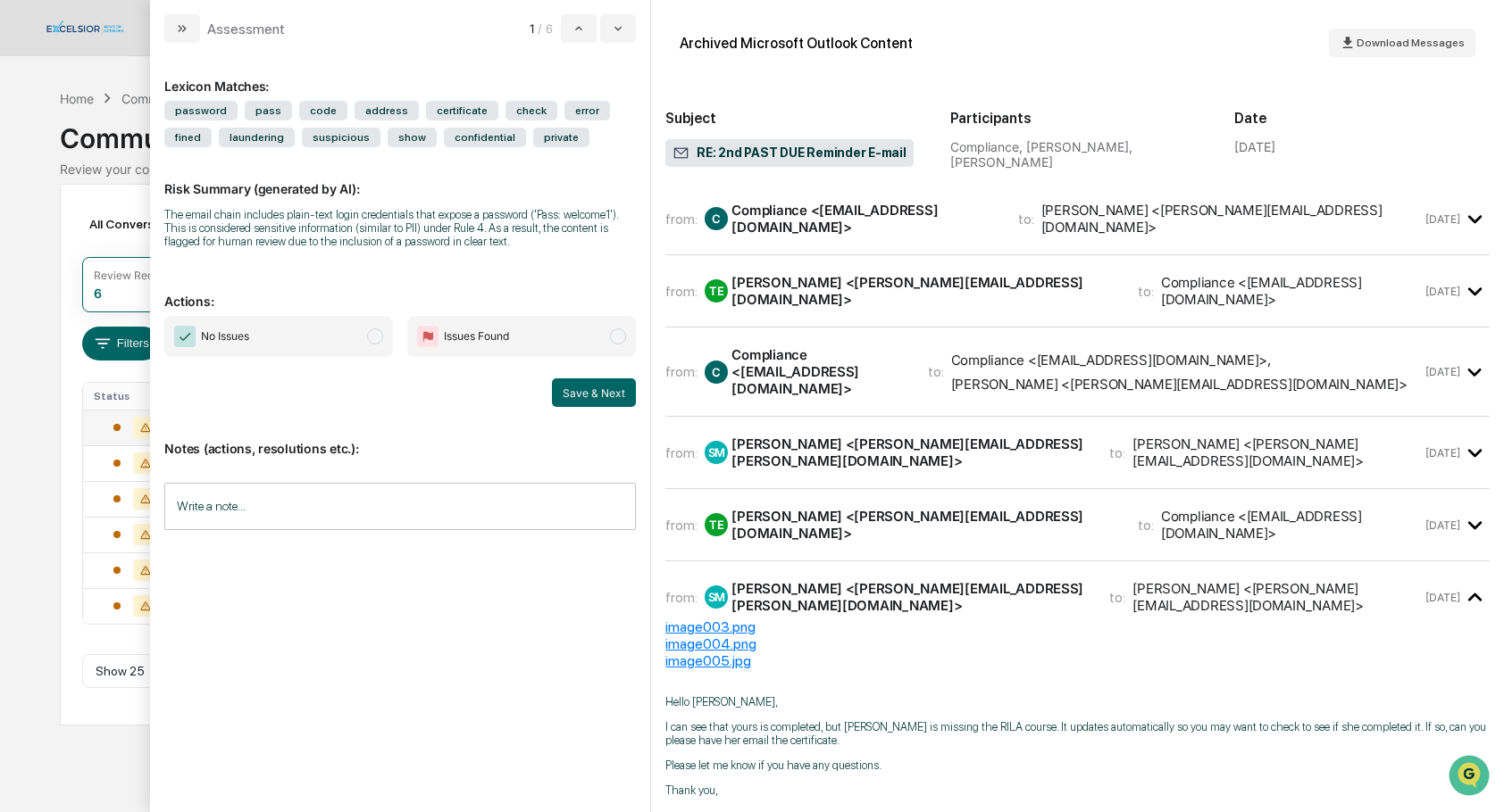
click at [797, 217] on div "Compliance <[EMAIL_ADDRESS][DOMAIN_NAME]>" at bounding box center [864, 219] width 265 height 34
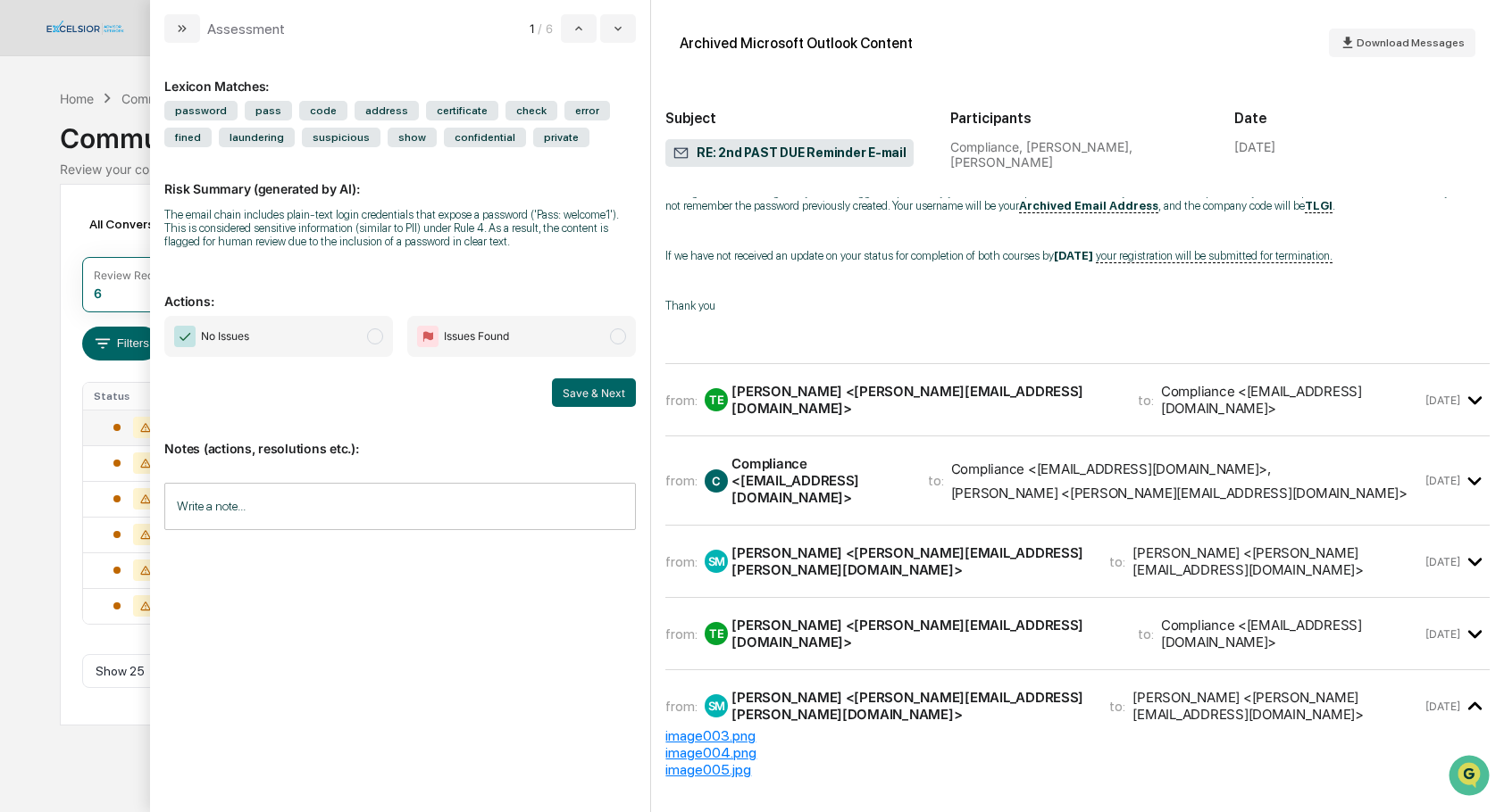
scroll to position [307, 0]
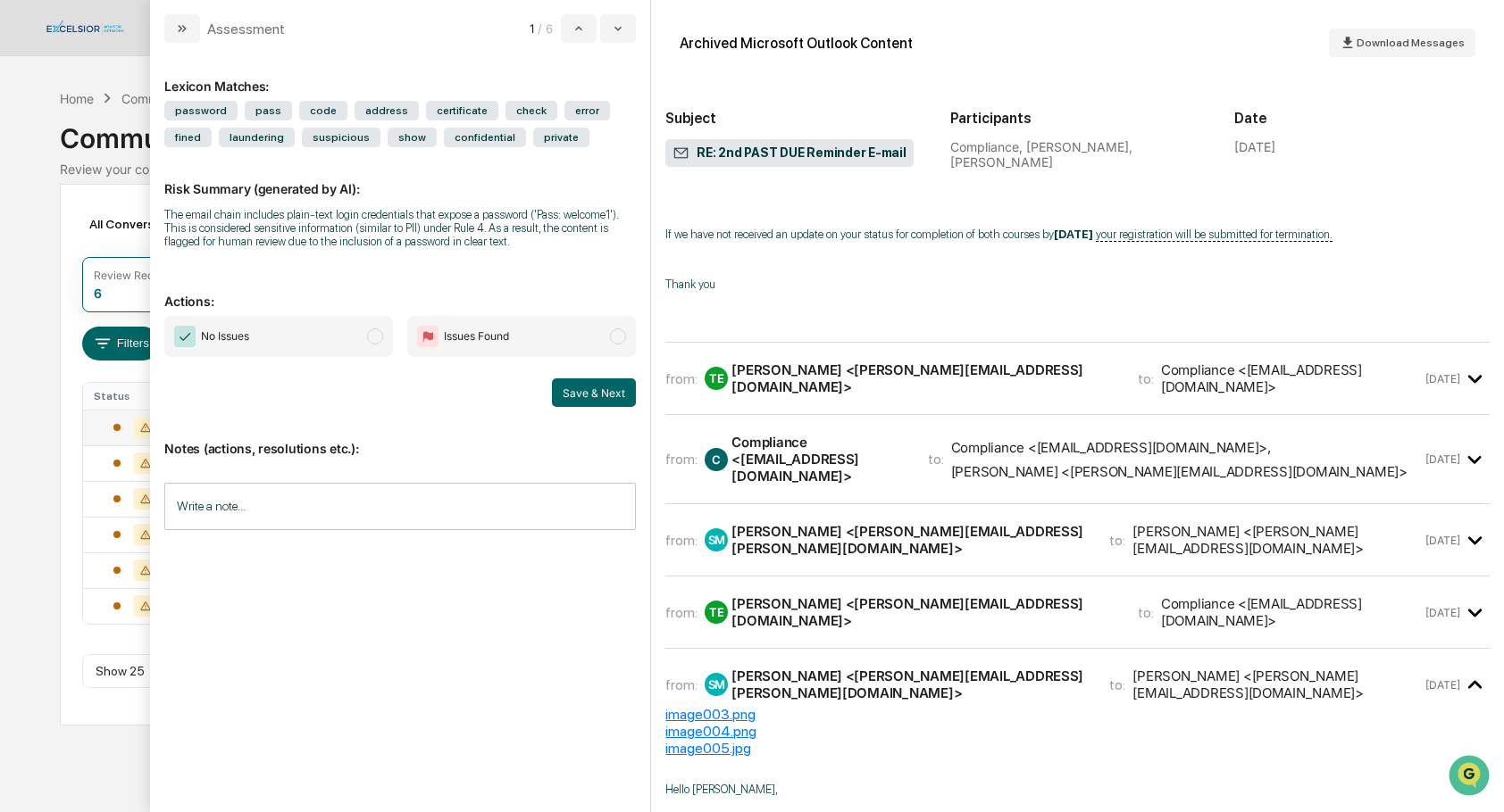
click at [885, 396] on div "[PERSON_NAME] <[PERSON_NAME][EMAIL_ADDRESS][DOMAIN_NAME]>" at bounding box center [923, 378] width 384 height 34
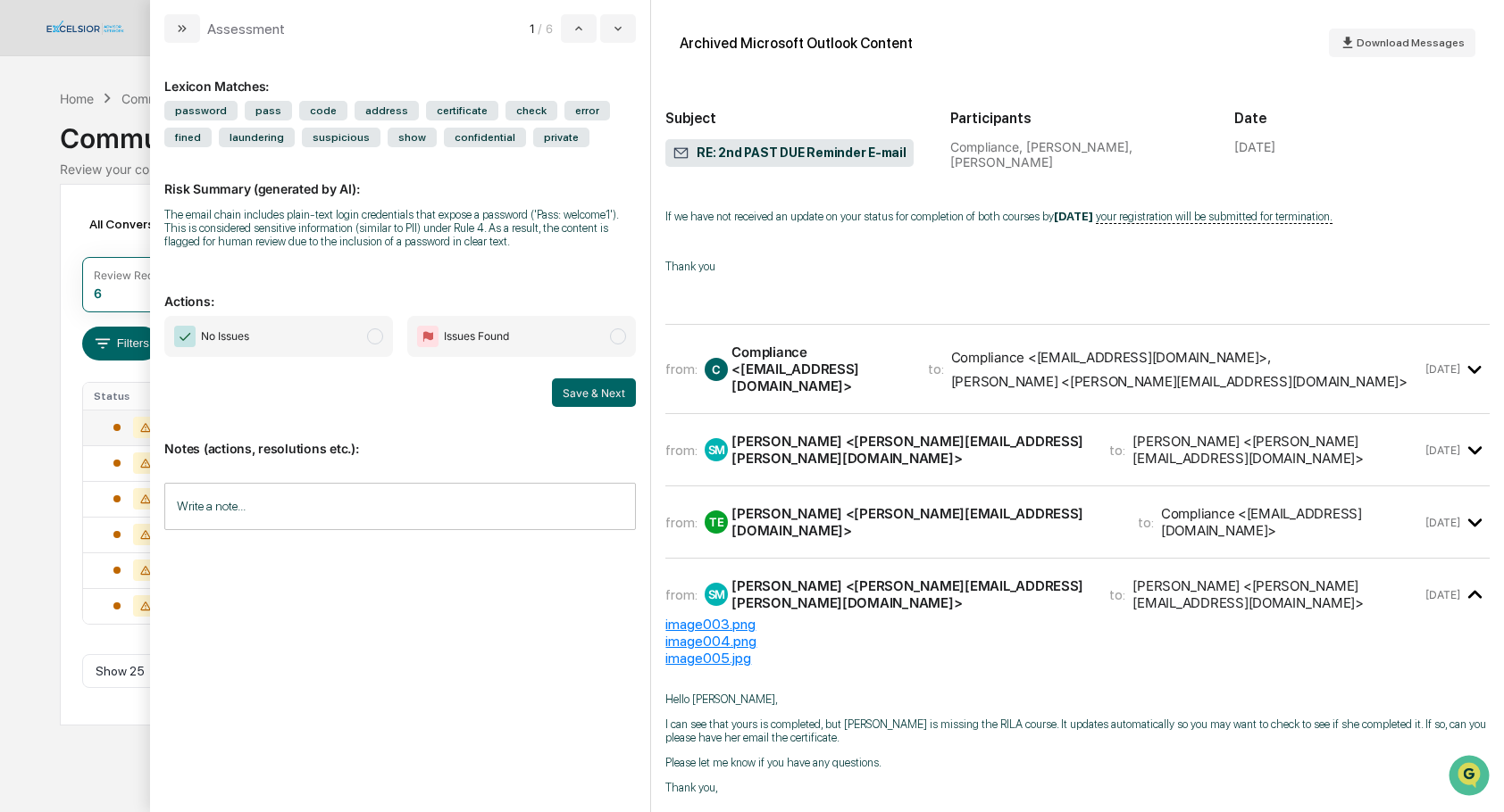
click at [829, 395] on div "Compliance <[EMAIL_ADDRESS][DOMAIN_NAME]>" at bounding box center [819, 368] width 175 height 51
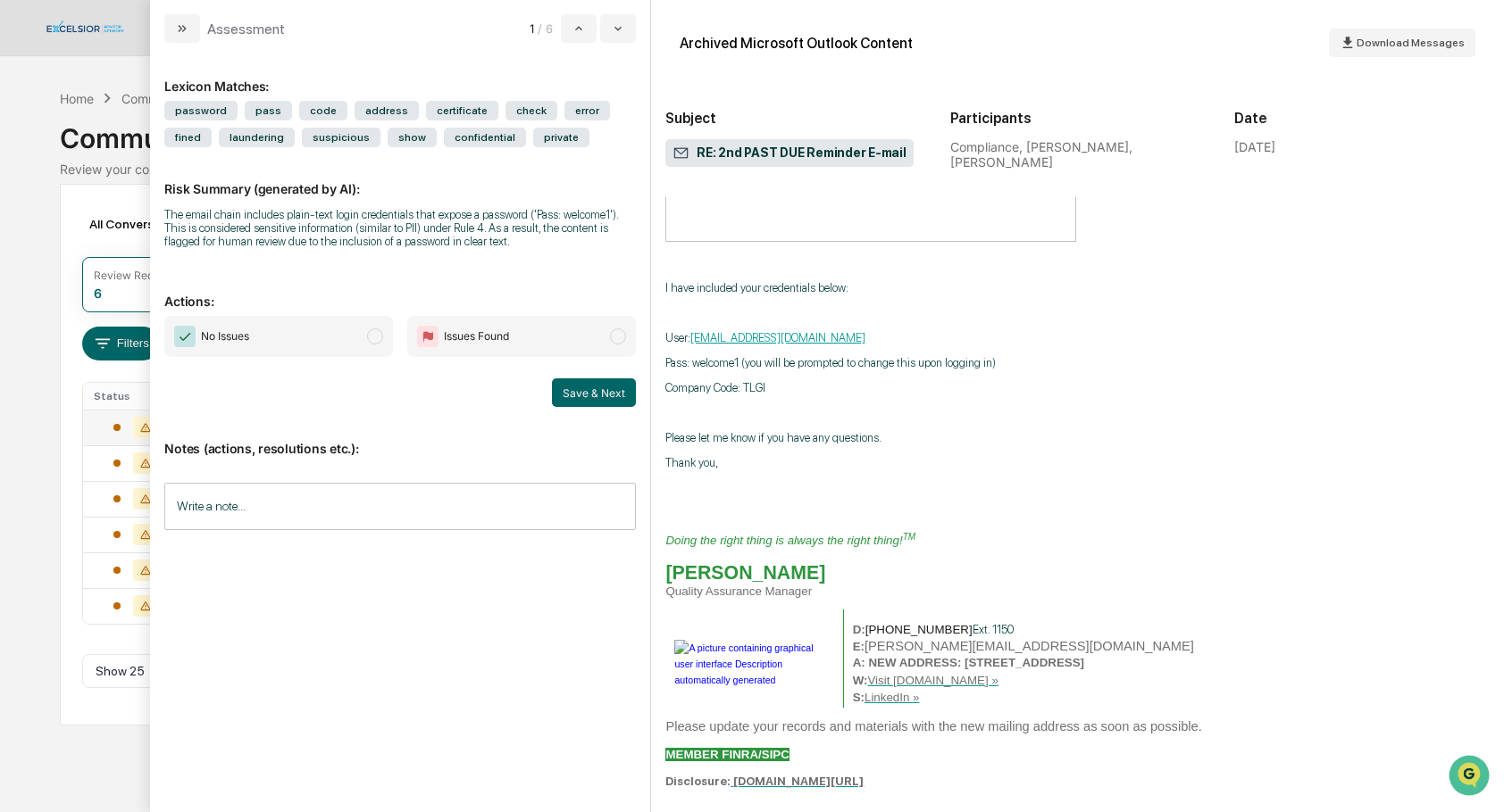
scroll to position [1990, 0]
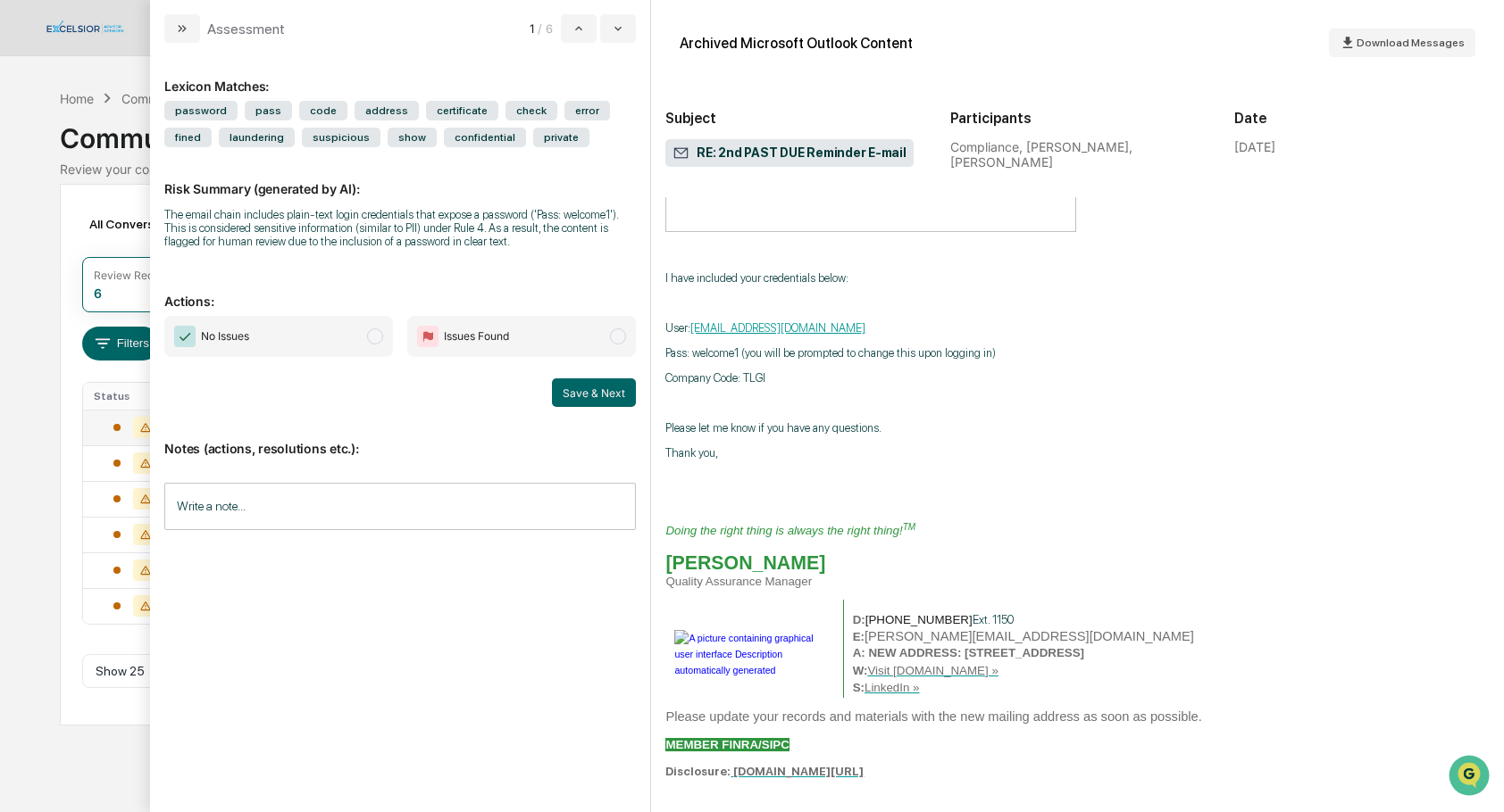
click at [379, 344] on span "modal" at bounding box center [374, 336] width 16 height 16
click at [558, 406] on button "Save & Next" at bounding box center [594, 392] width 84 height 28
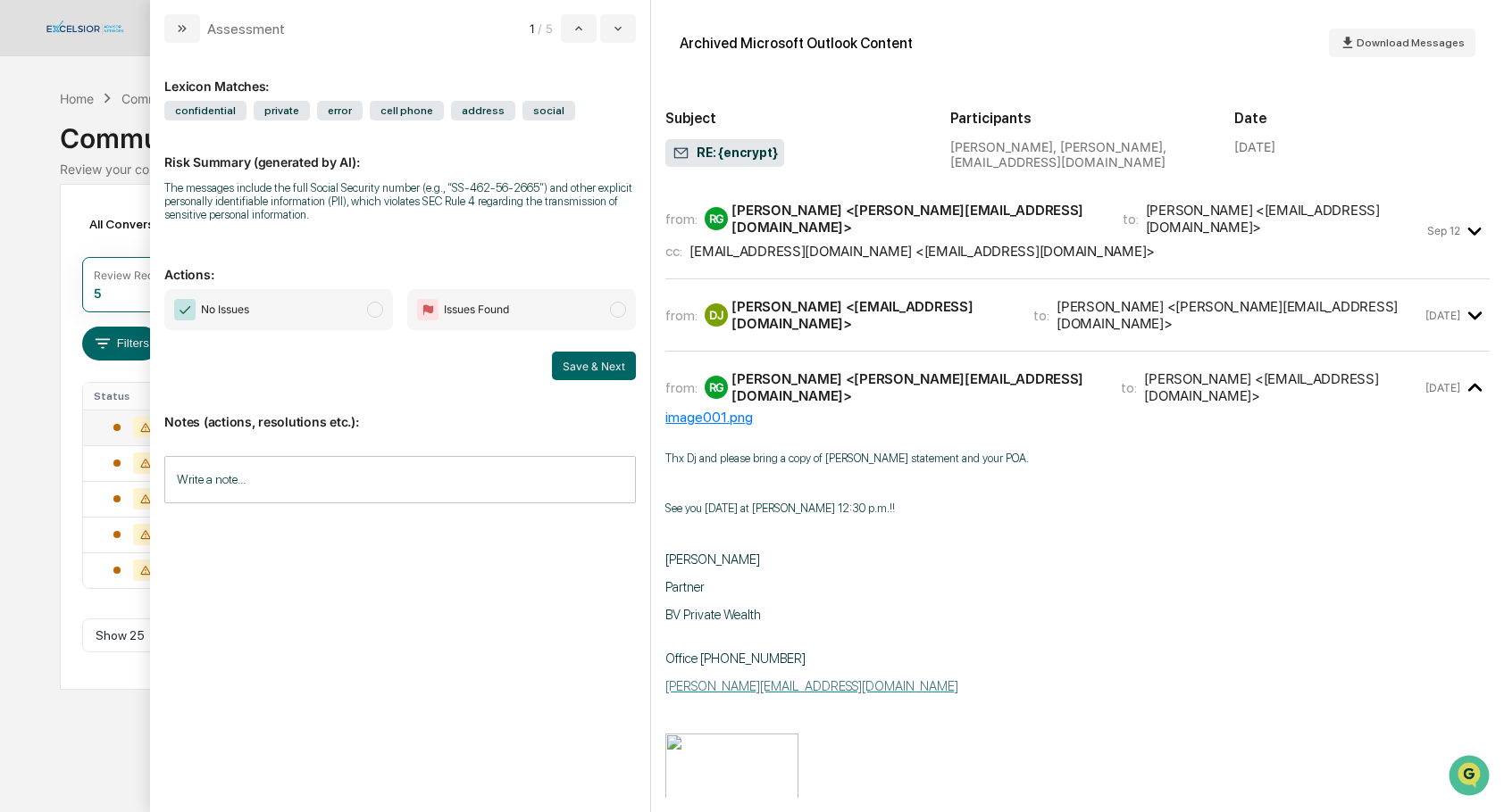
click at [771, 216] on div "[PERSON_NAME] <[PERSON_NAME][EMAIL_ADDRESS][DOMAIN_NAME]>" at bounding box center [915, 219] width 368 height 34
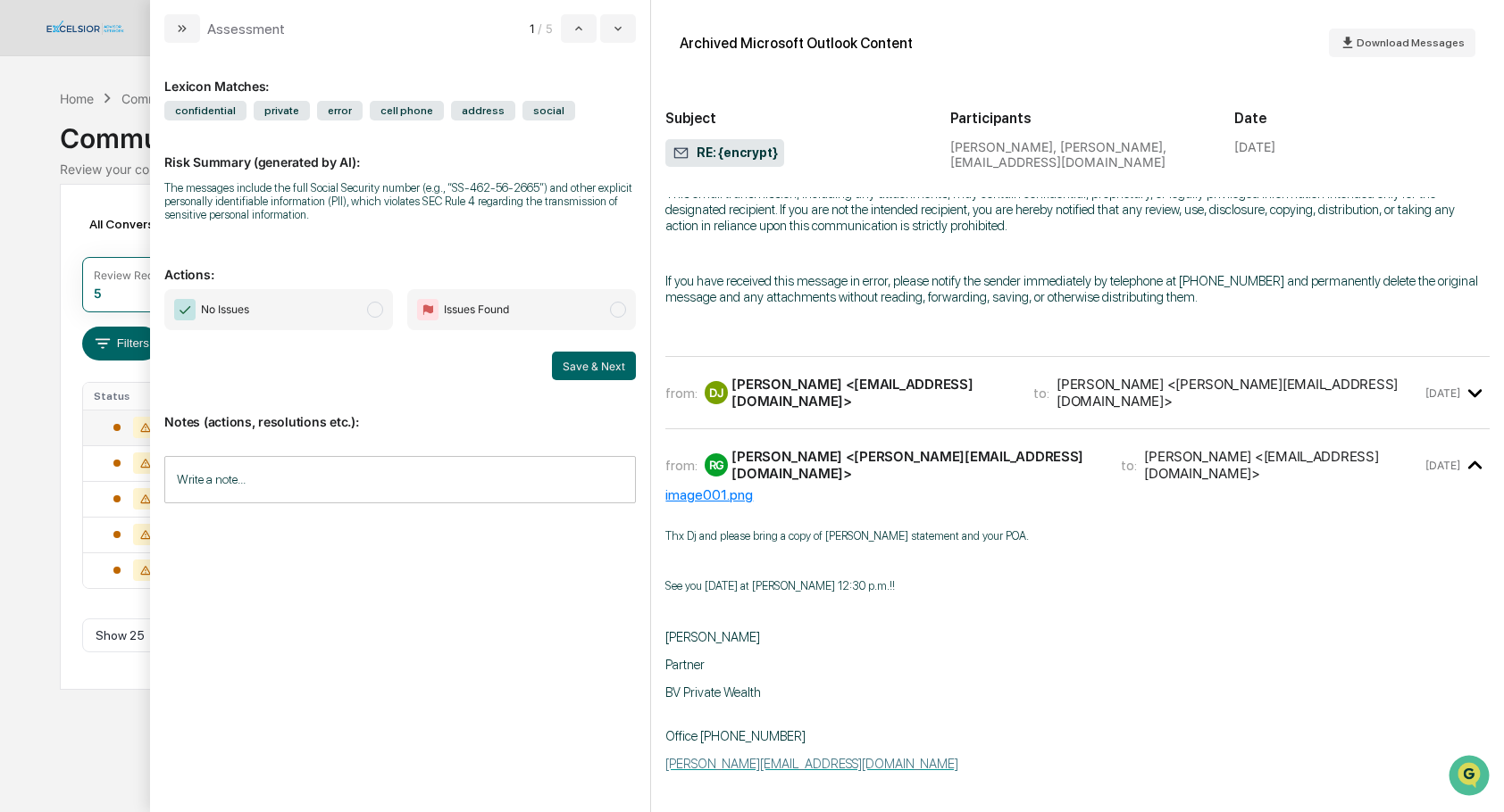
scroll to position [1144, 0]
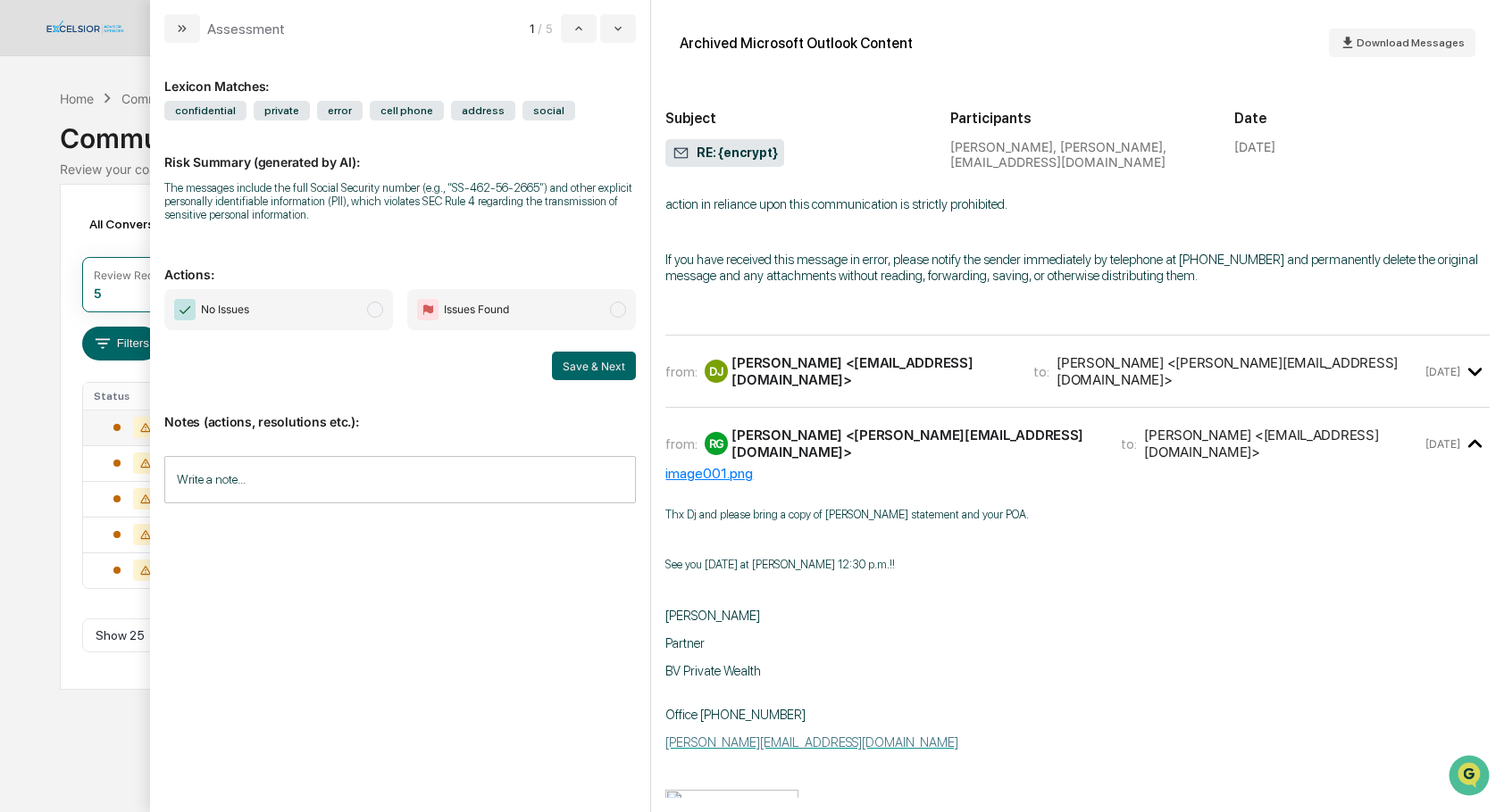
click at [871, 389] on div "[PERSON_NAME] <[EMAIL_ADDRESS][DOMAIN_NAME]>" at bounding box center [871, 371] width 280 height 34
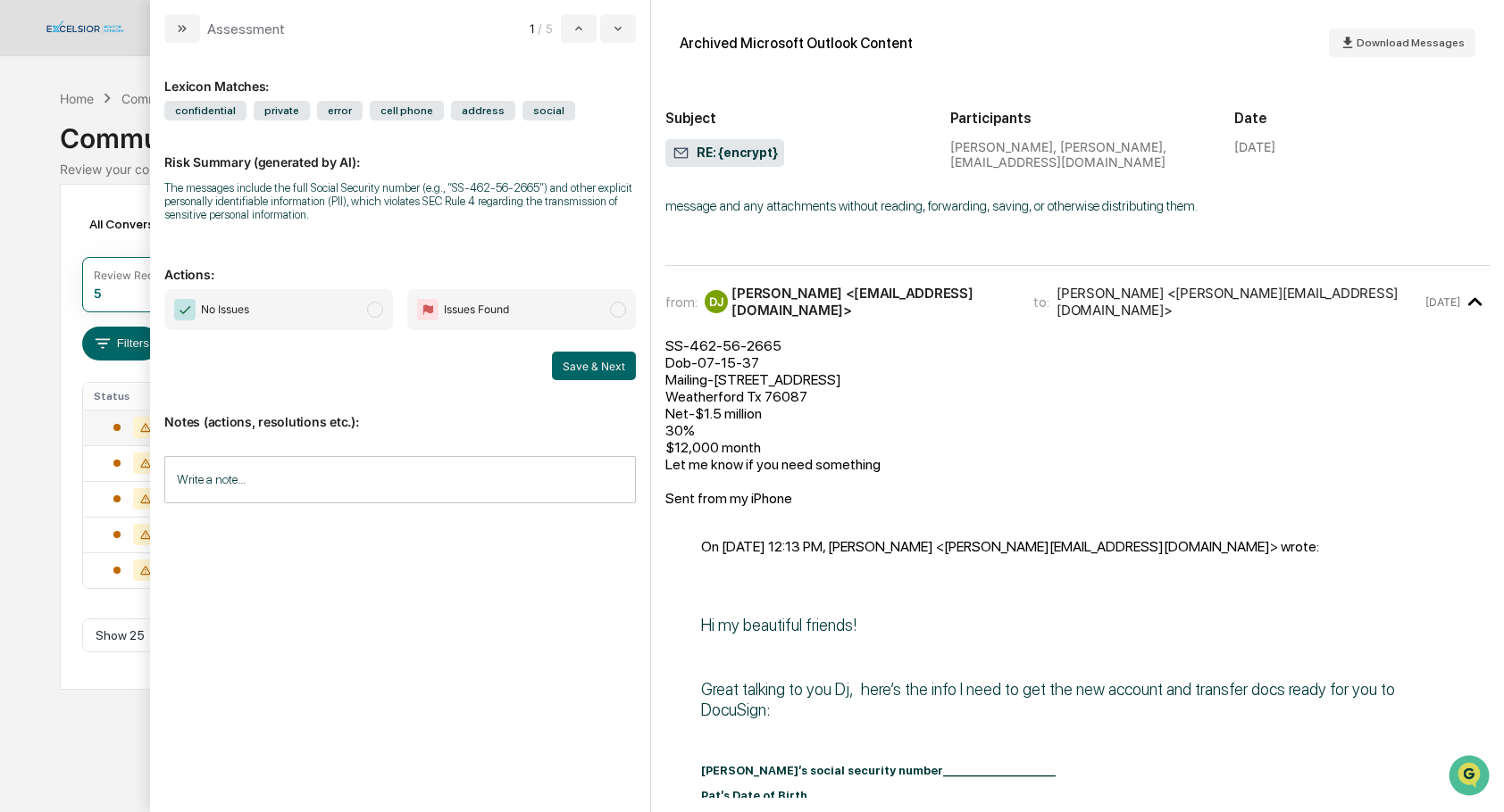
scroll to position [1218, 0]
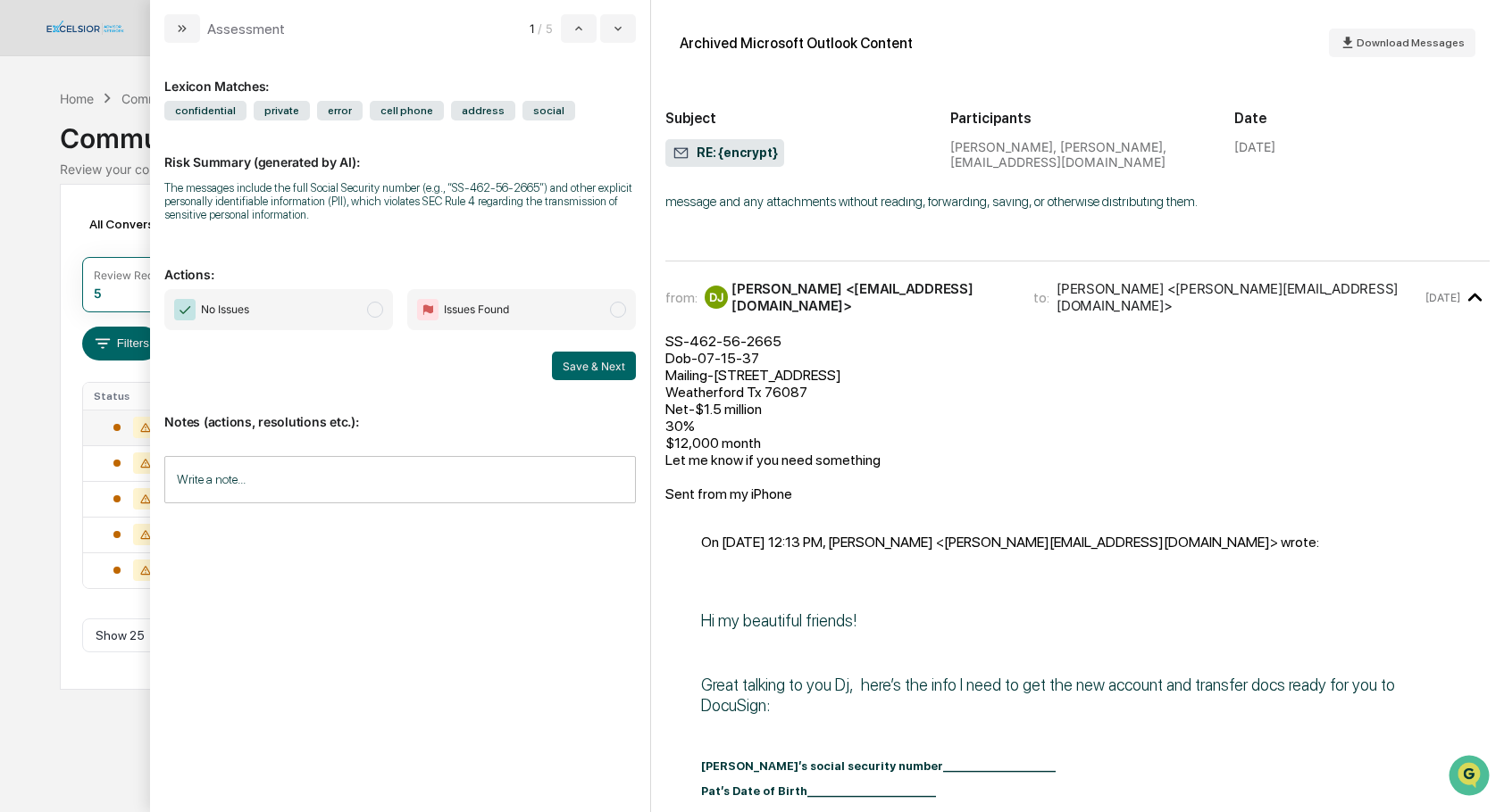
click at [623, 311] on span "modal" at bounding box center [617, 310] width 16 height 16
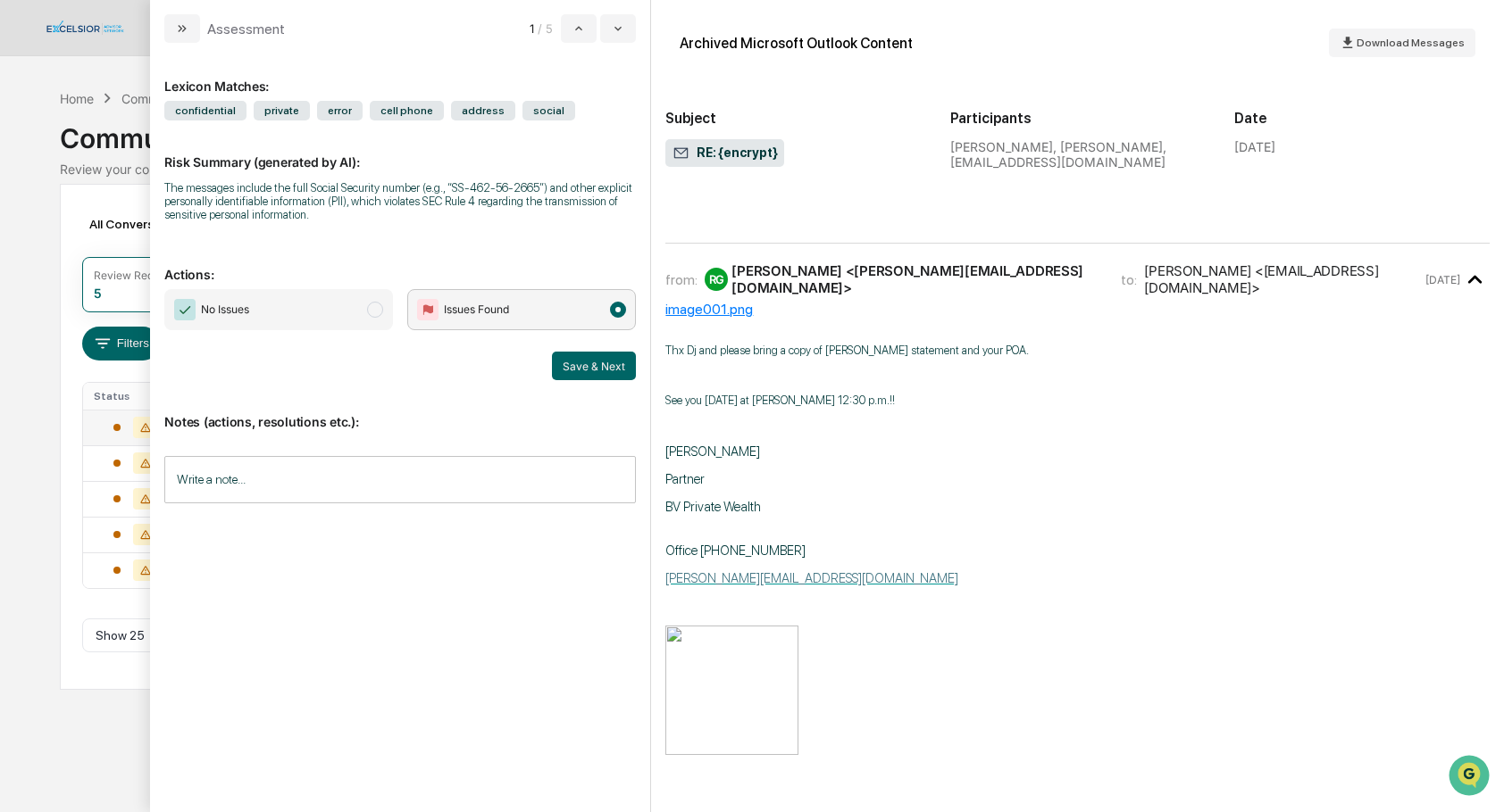
scroll to position [2665, 0]
click at [206, 481] on input "Write a note..." at bounding box center [400, 480] width 471 height 48
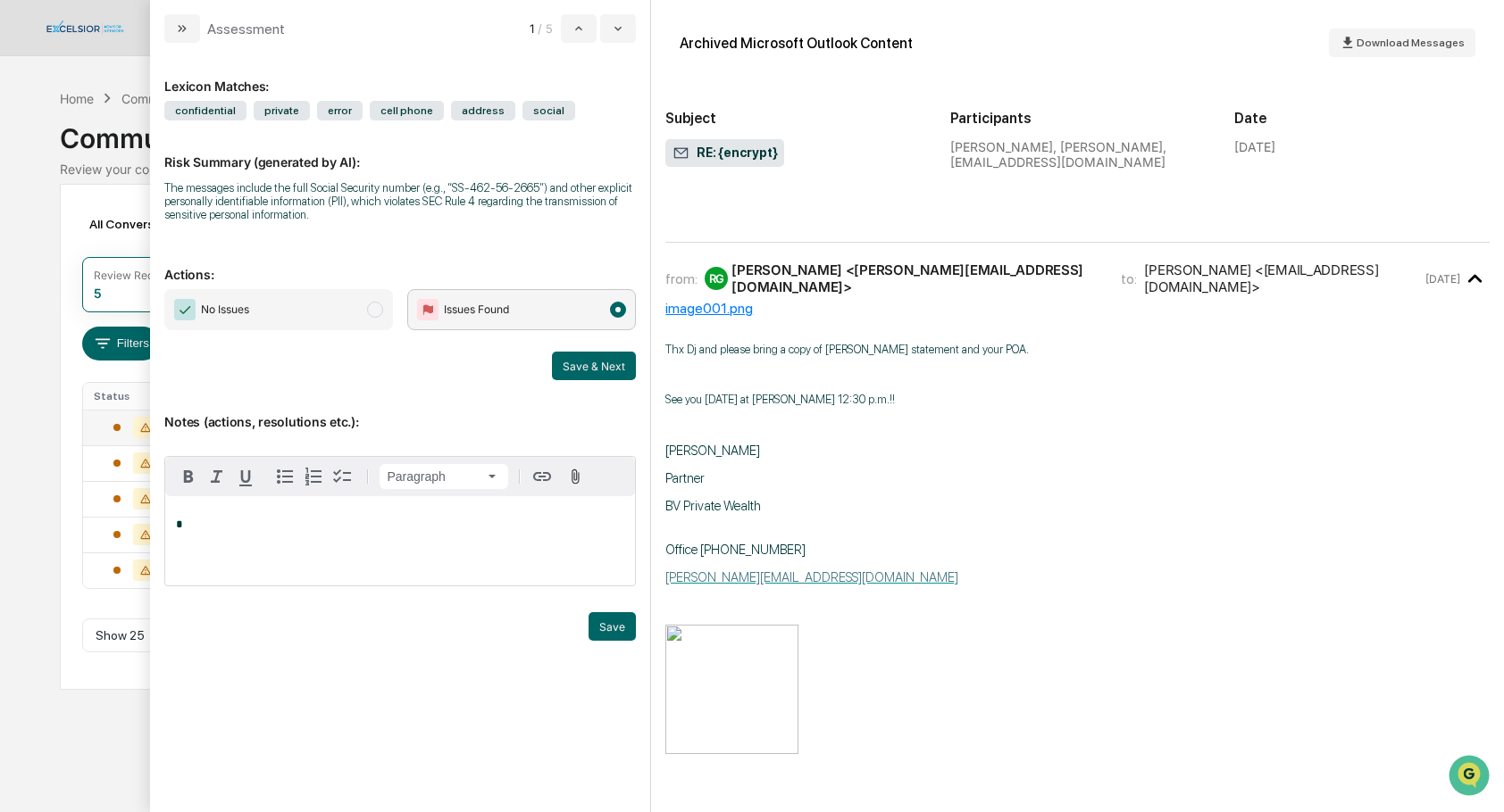
click at [613, 309] on span "modal" at bounding box center [617, 310] width 16 height 16
click at [368, 310] on span "modal" at bounding box center [374, 310] width 16 height 16
click at [605, 623] on button "Save" at bounding box center [613, 626] width 48 height 28
click at [594, 369] on button "Save & Next" at bounding box center [594, 366] width 84 height 28
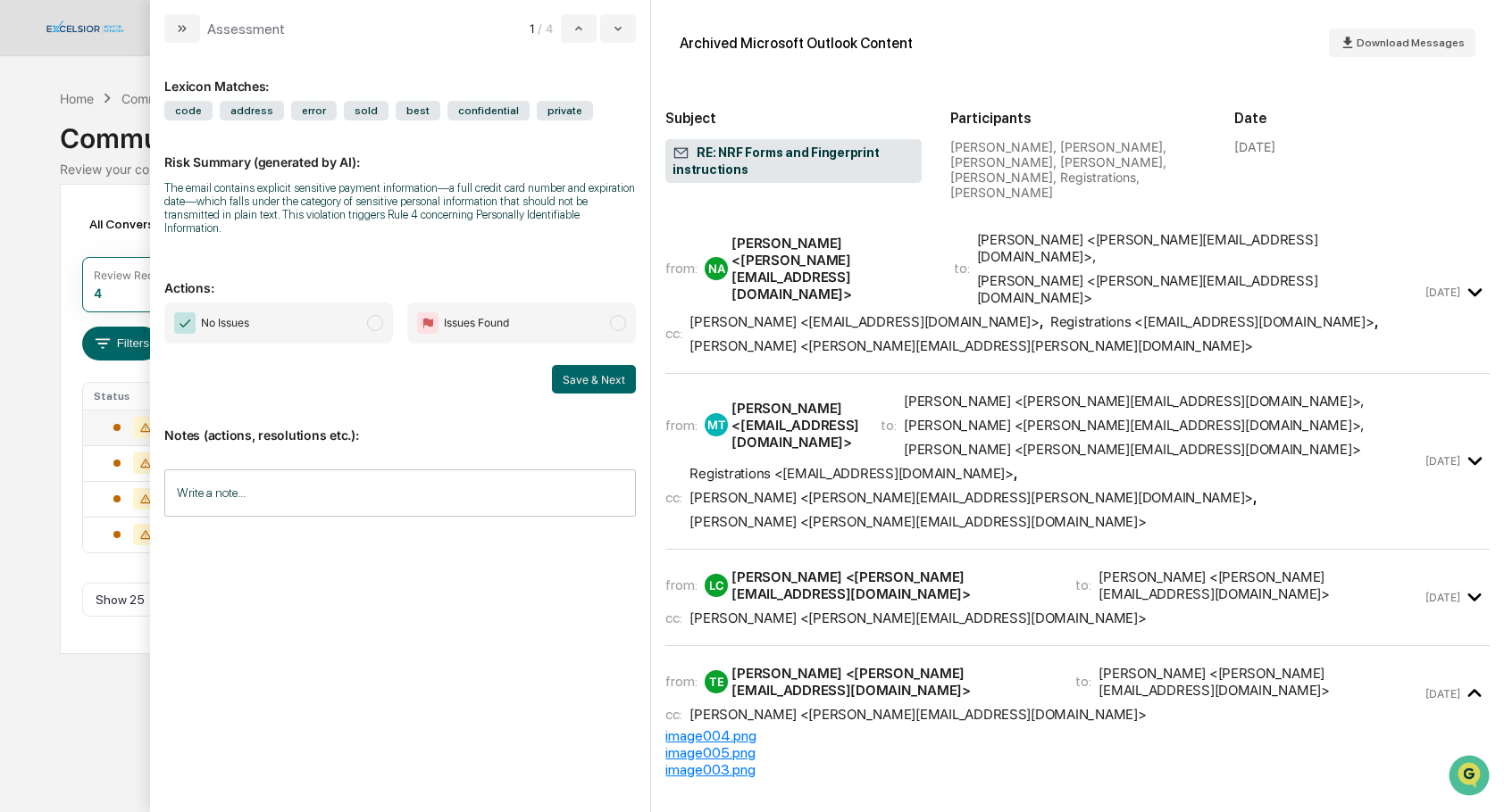
click at [803, 251] on div "[PERSON_NAME] <[PERSON_NAME][EMAIL_ADDRESS][DOMAIN_NAME]>" at bounding box center [831, 269] width 200 height 68
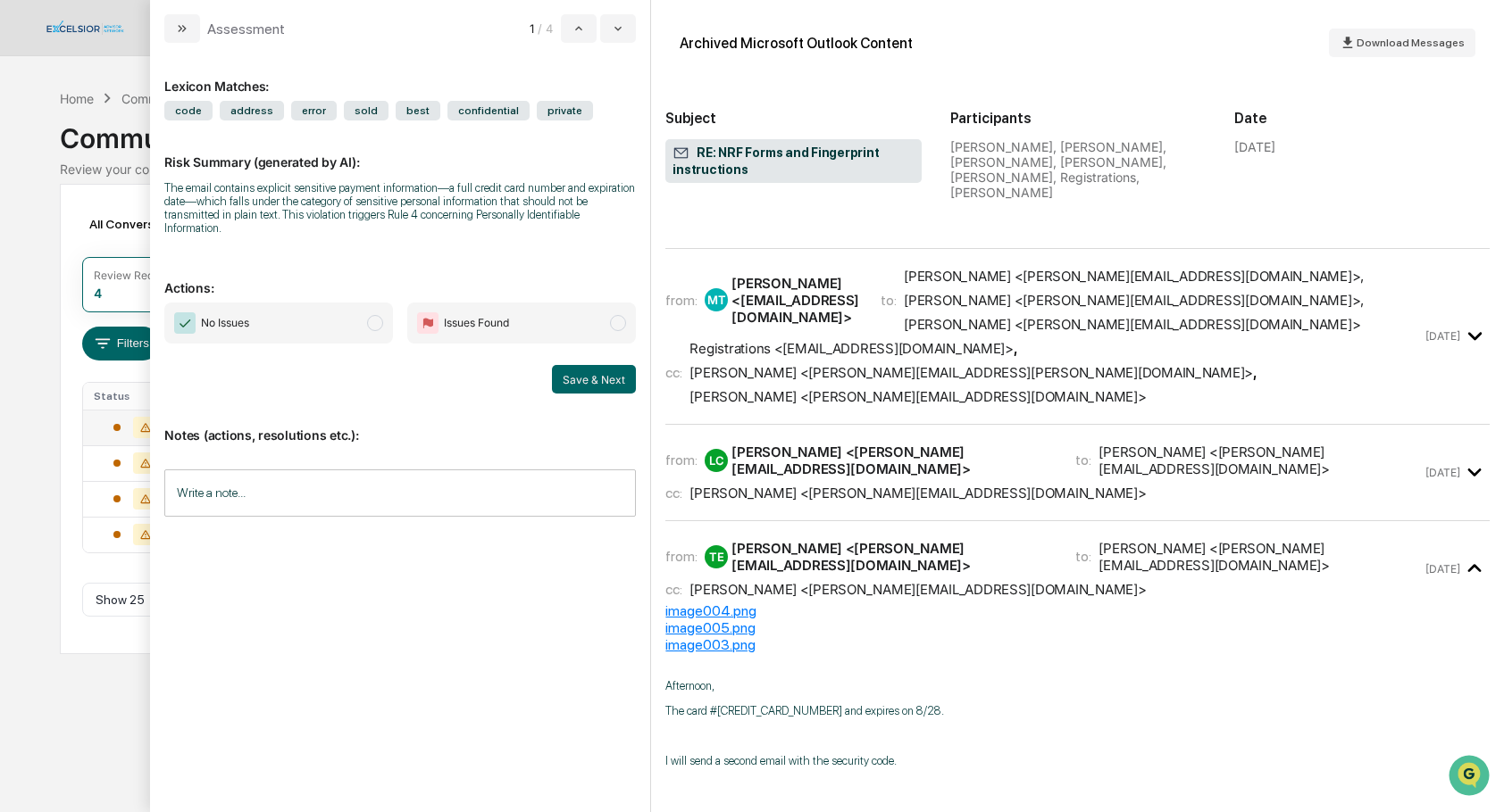
scroll to position [845, 0]
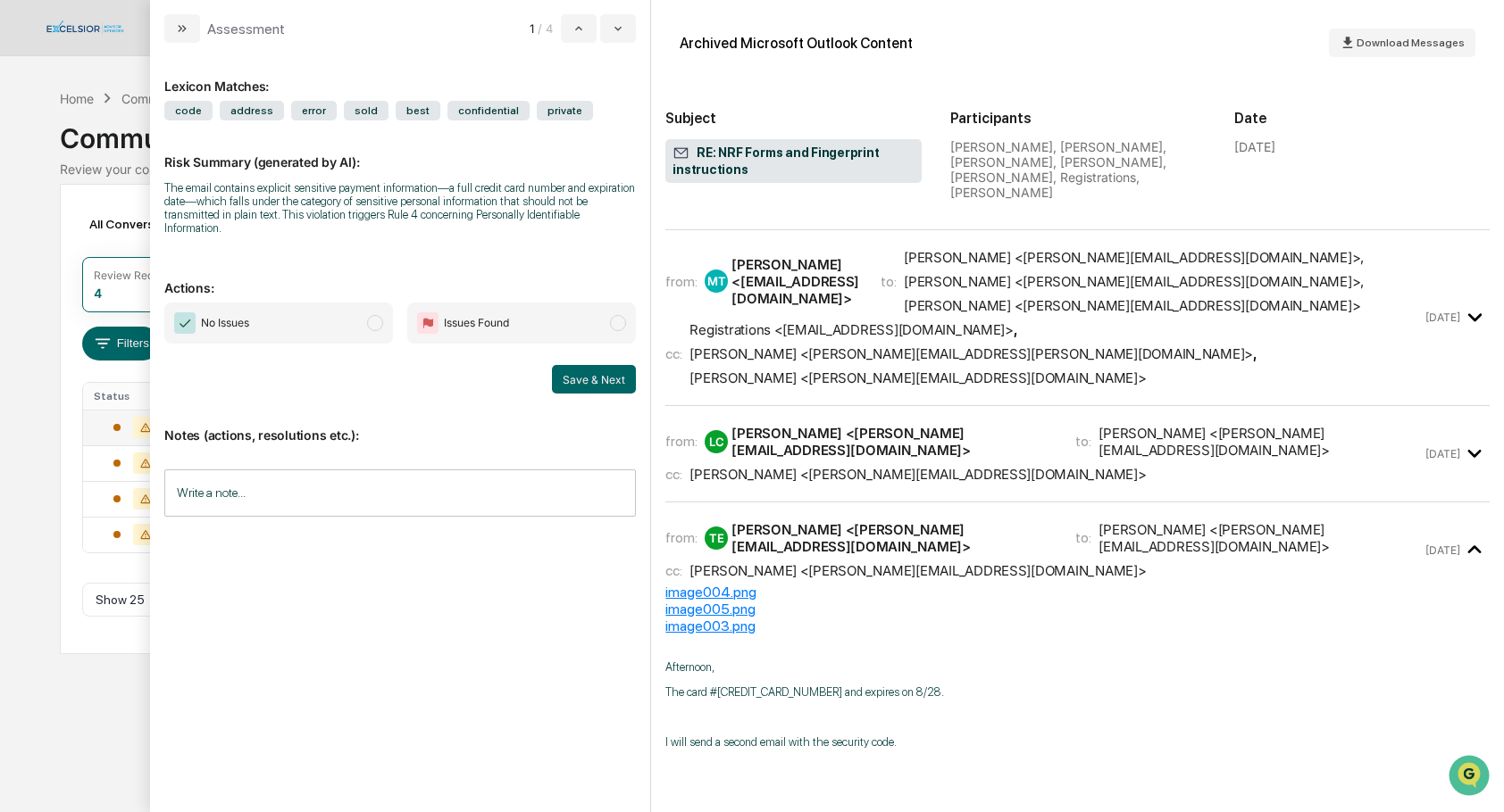
click at [822, 256] on div "[PERSON_NAME] <[EMAIL_ADDRESS][DOMAIN_NAME]>" at bounding box center [795, 281] width 128 height 51
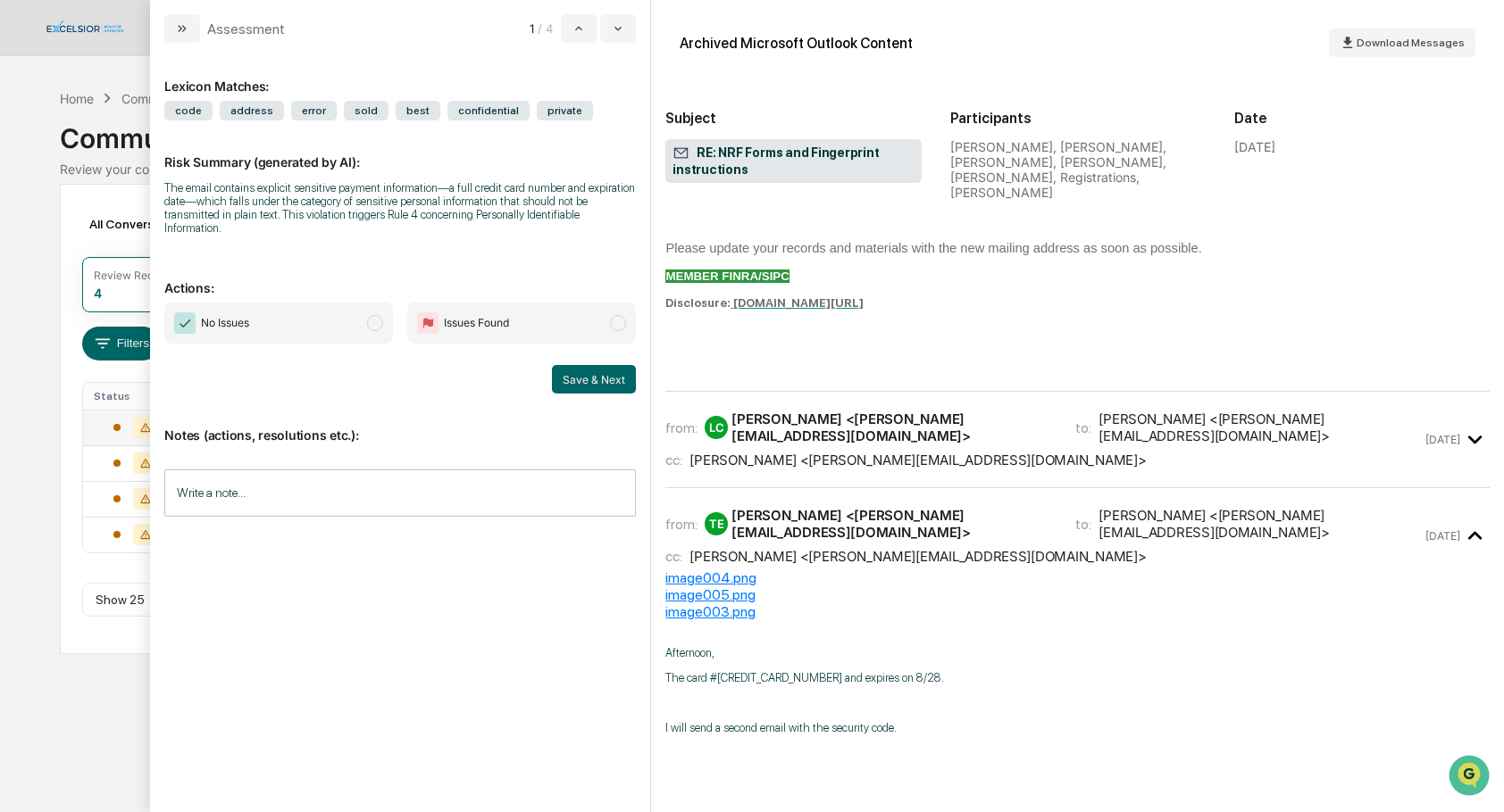
click at [800, 452] on div "[PERSON_NAME] <[PERSON_NAME][EMAIL_ADDRESS][DOMAIN_NAME]>" at bounding box center [917, 460] width 457 height 17
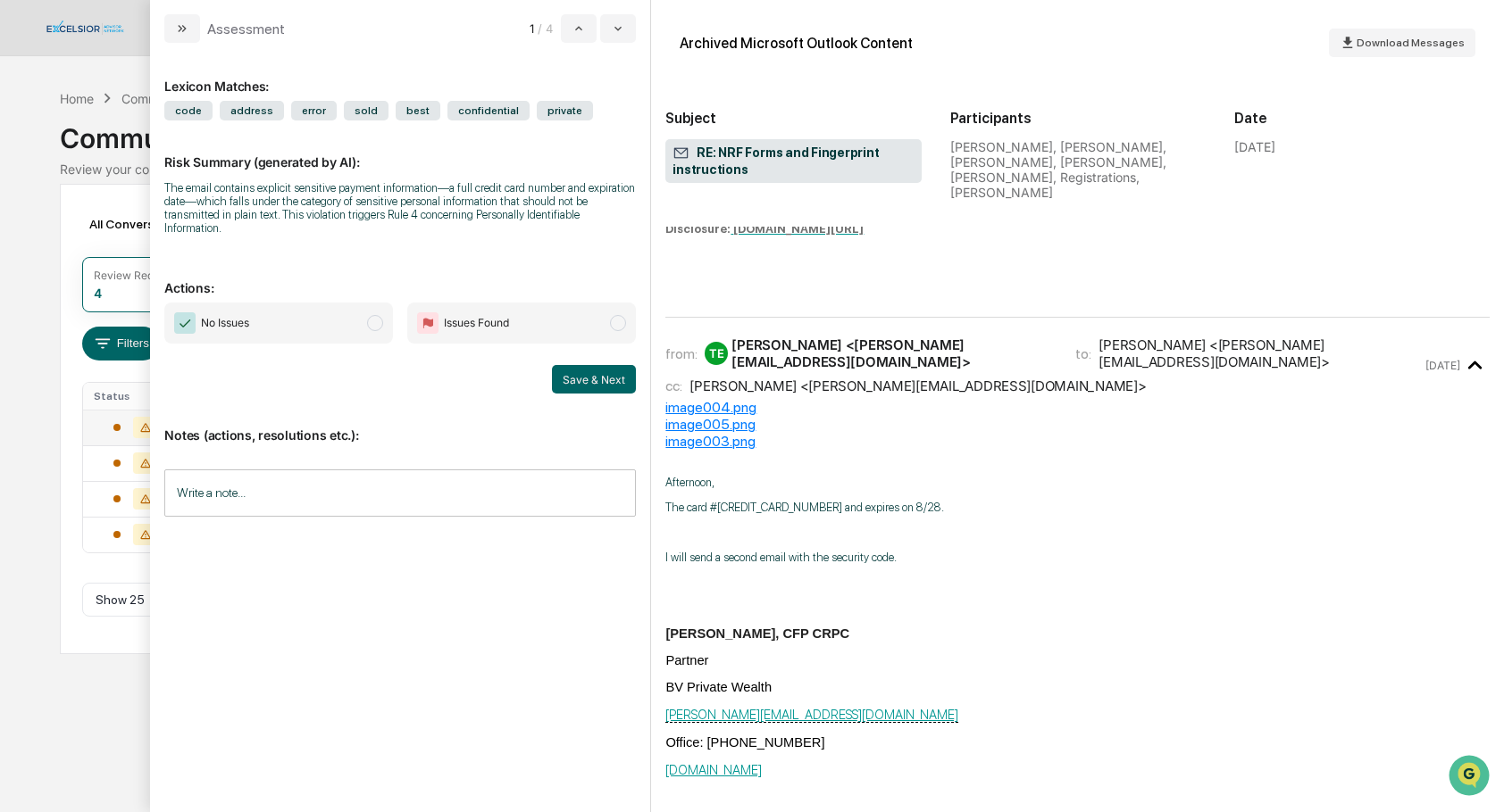
scroll to position [4369, 0]
click at [378, 327] on span "modal" at bounding box center [374, 322] width 16 height 16
click at [221, 491] on div "Write a note... Write a note..." at bounding box center [400, 493] width 471 height 48
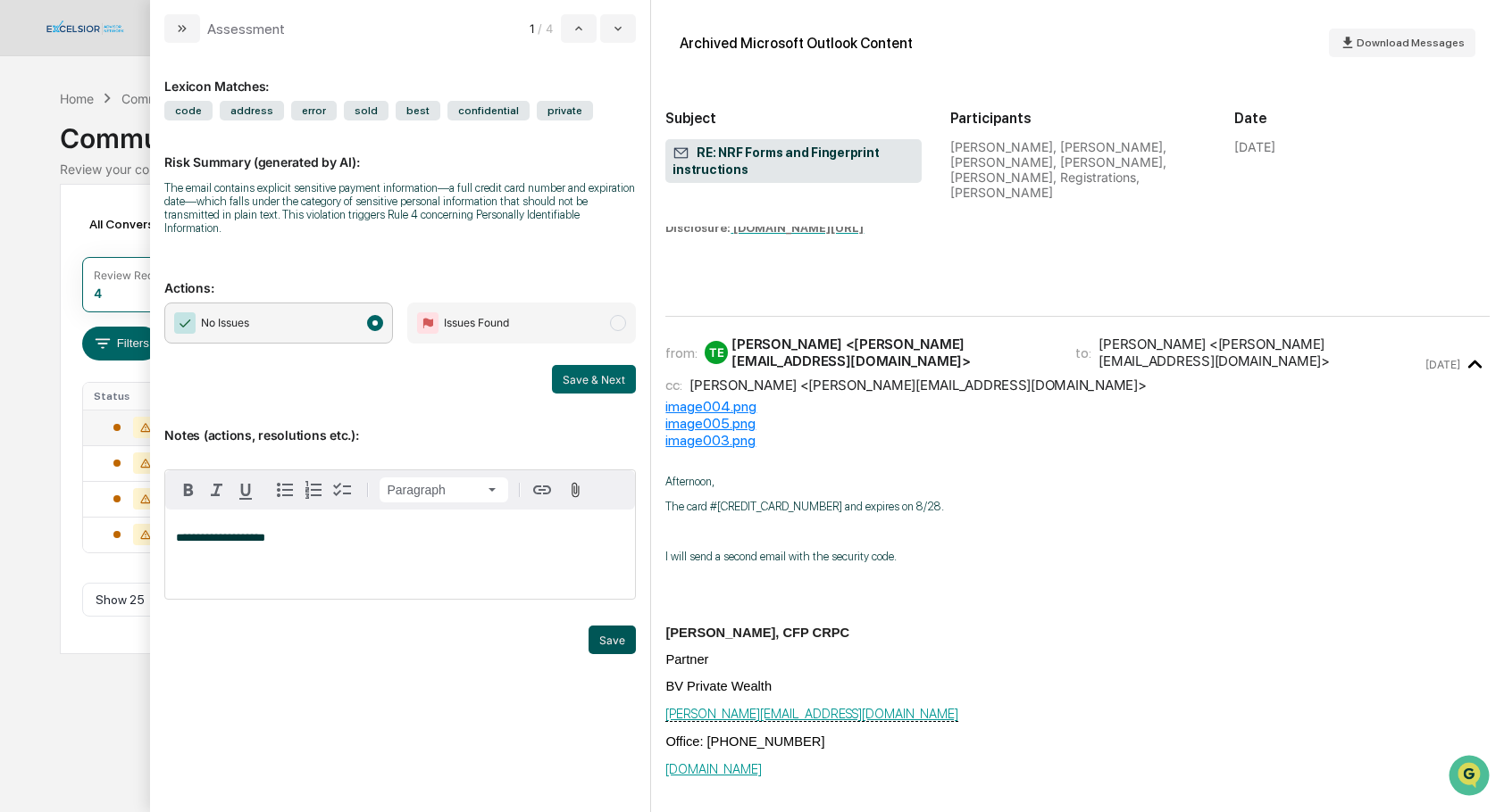
click at [606, 637] on button "Save" at bounding box center [613, 639] width 48 height 28
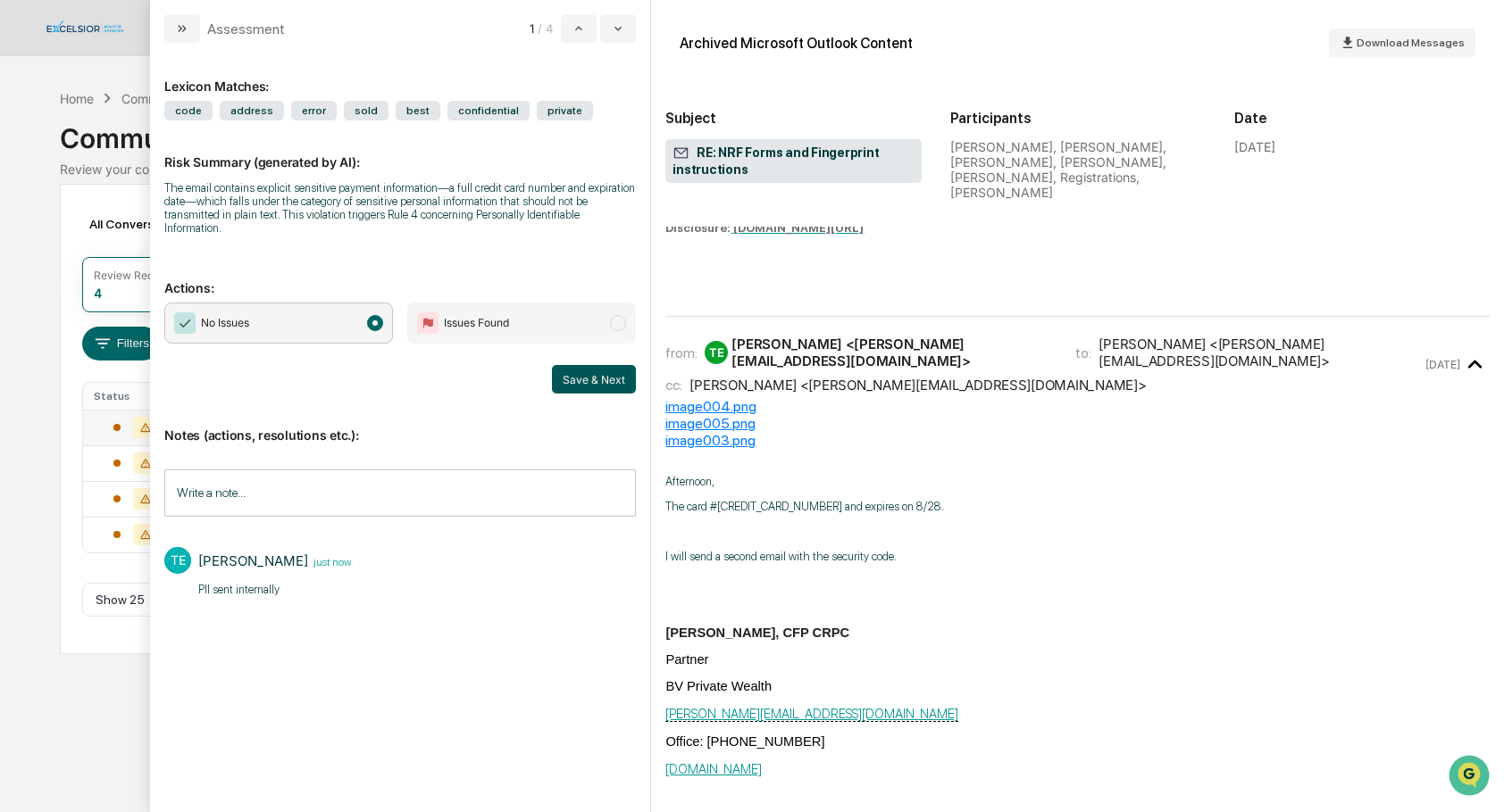
click at [605, 382] on button "Save & Next" at bounding box center [594, 379] width 84 height 28
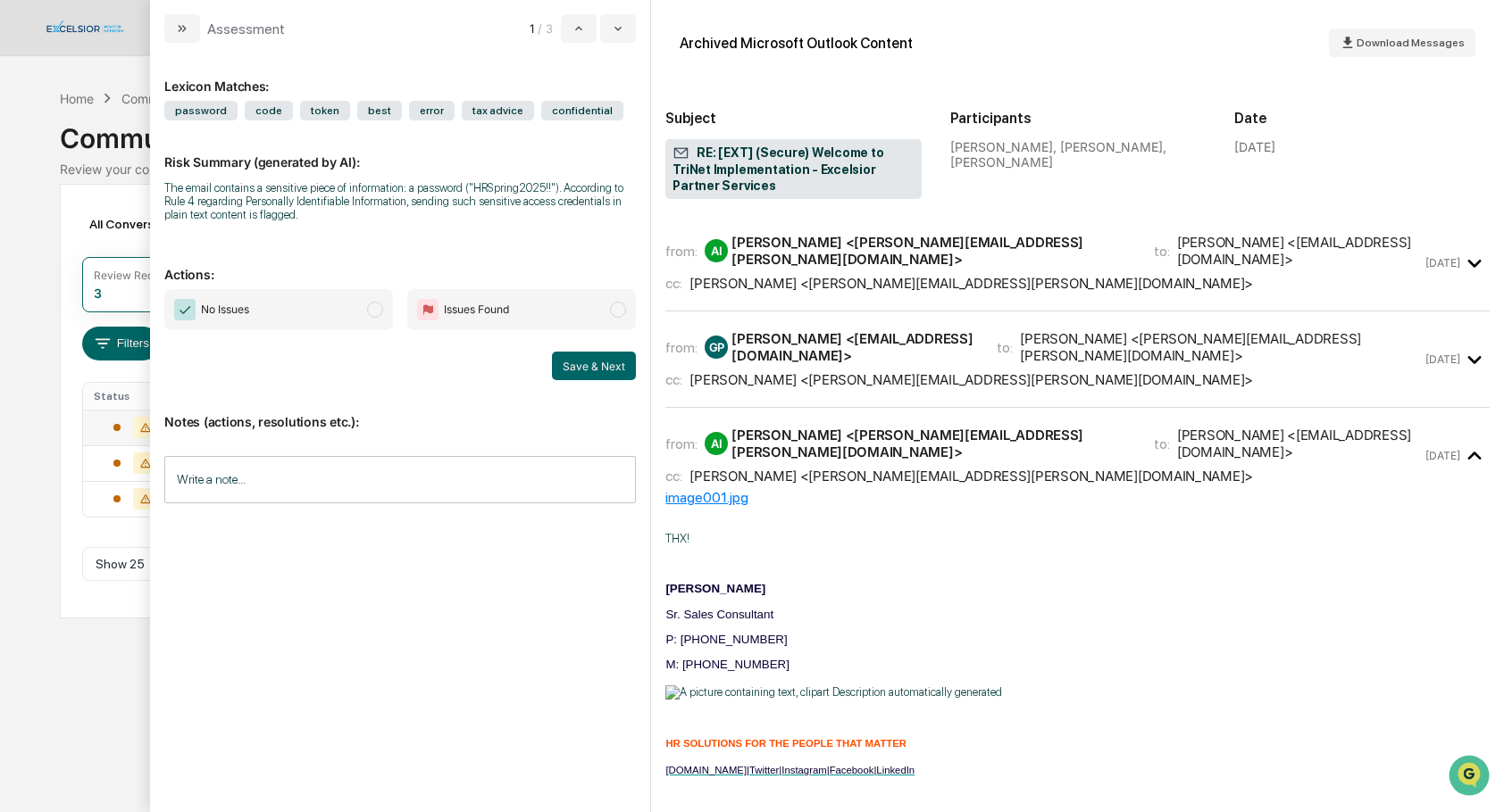
click at [92, 76] on div "Calendar Manage Tasks Reviews Approval Management Company People, Data, Setting…" at bounding box center [752, 406] width 1504 height 812
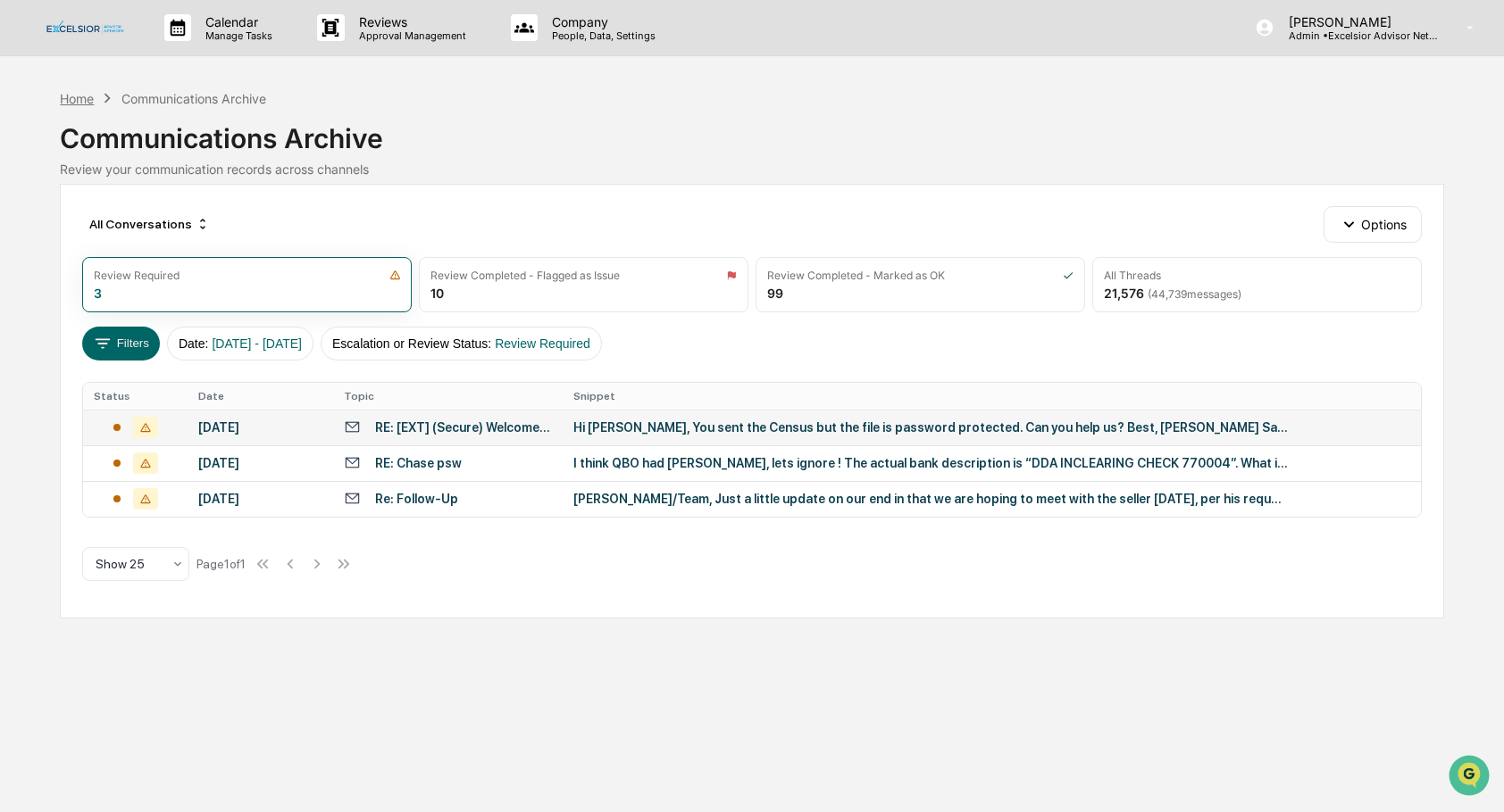
click at [85, 98] on div "Home" at bounding box center [76, 98] width 34 height 16
